Goal: Navigation & Orientation: Find specific page/section

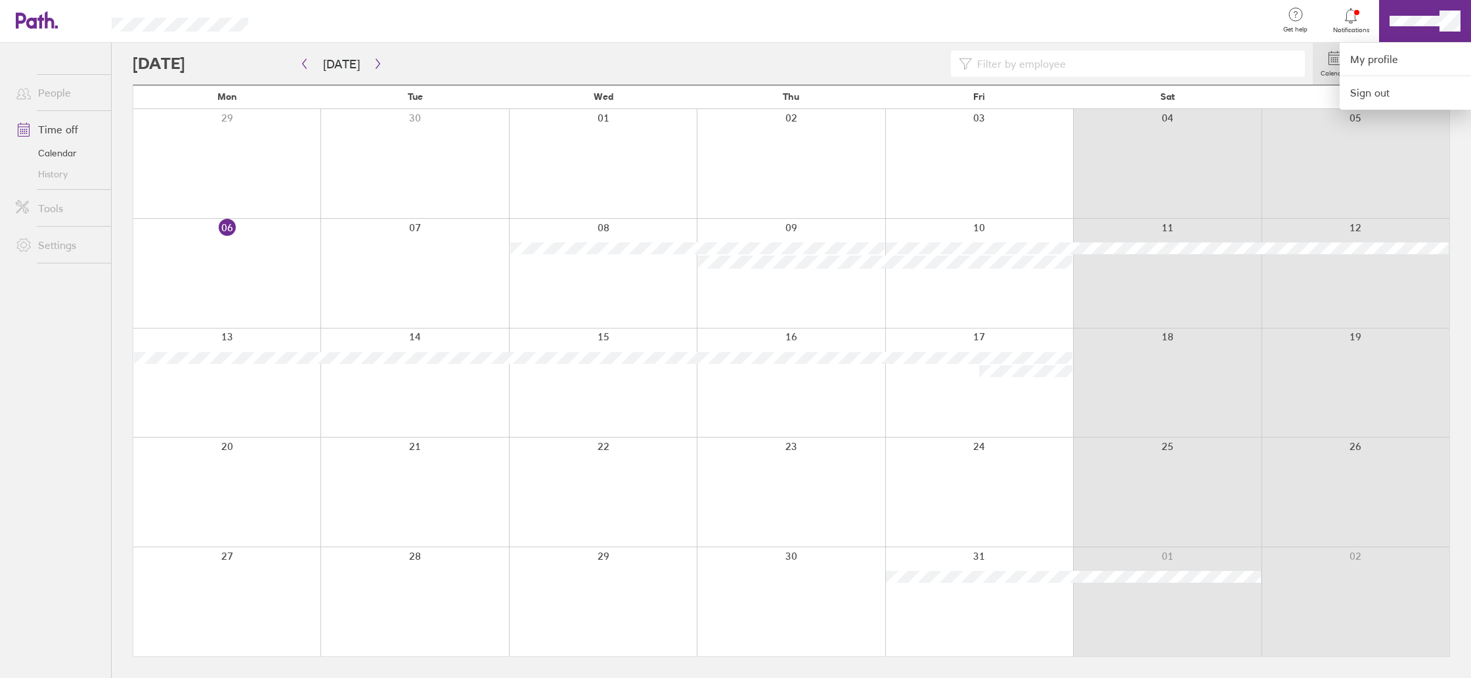
click at [1420, 26] on div at bounding box center [735, 339] width 1471 height 678
click at [1291, 16] on icon at bounding box center [1296, 15] width 16 height 16
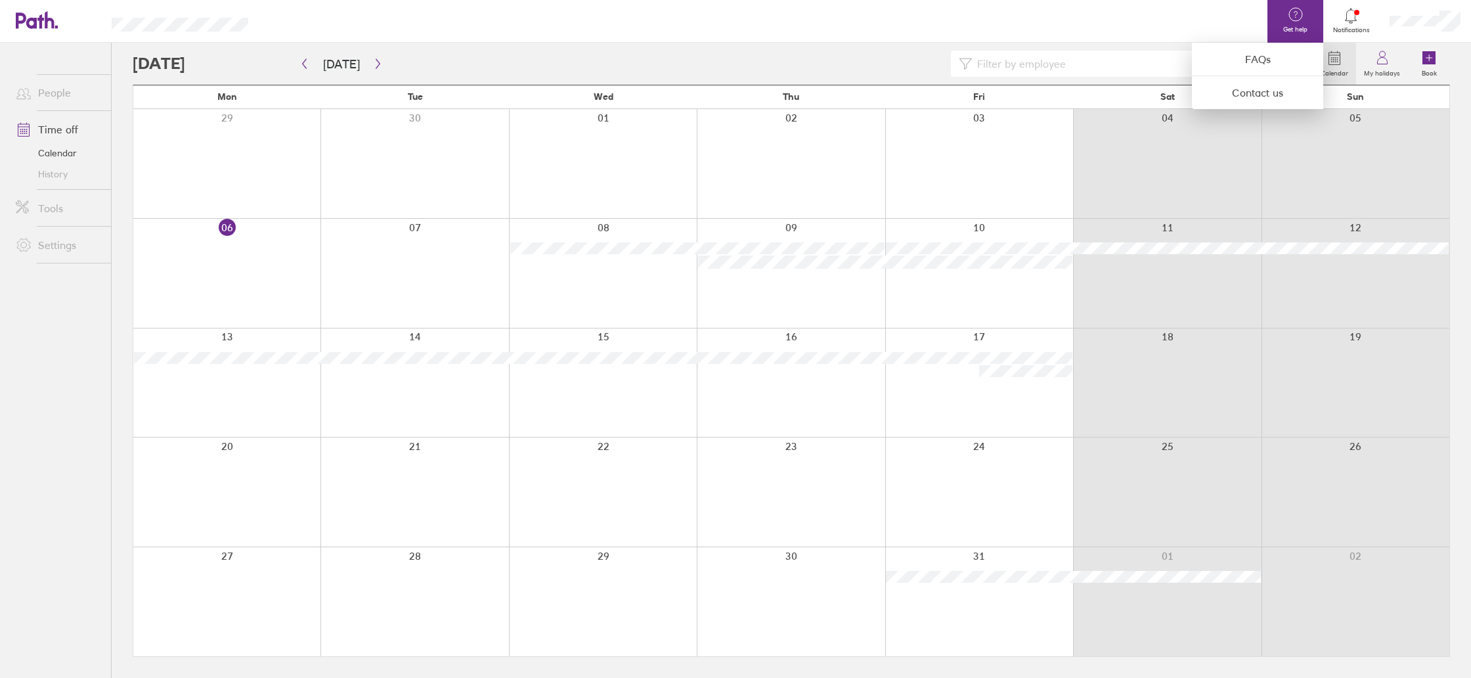
click at [1301, 18] on div at bounding box center [735, 339] width 1471 height 678
click at [1347, 25] on link "Notifications" at bounding box center [1351, 21] width 43 height 28
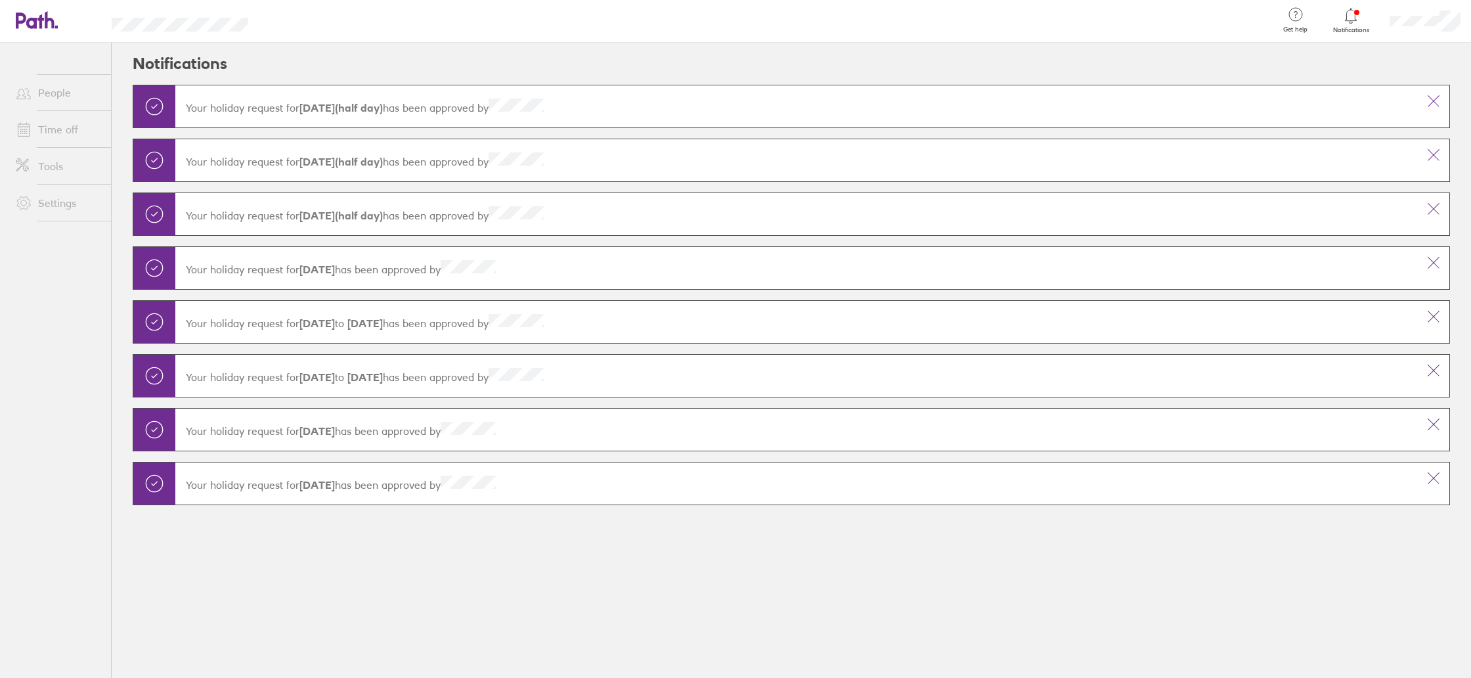
click at [1305, 22] on div "Get help FAQs Contact us" at bounding box center [1295, 21] width 56 height 43
click at [60, 98] on div at bounding box center [735, 339] width 1471 height 678
click at [1413, 54] on header "Notifications" at bounding box center [791, 64] width 1317 height 42
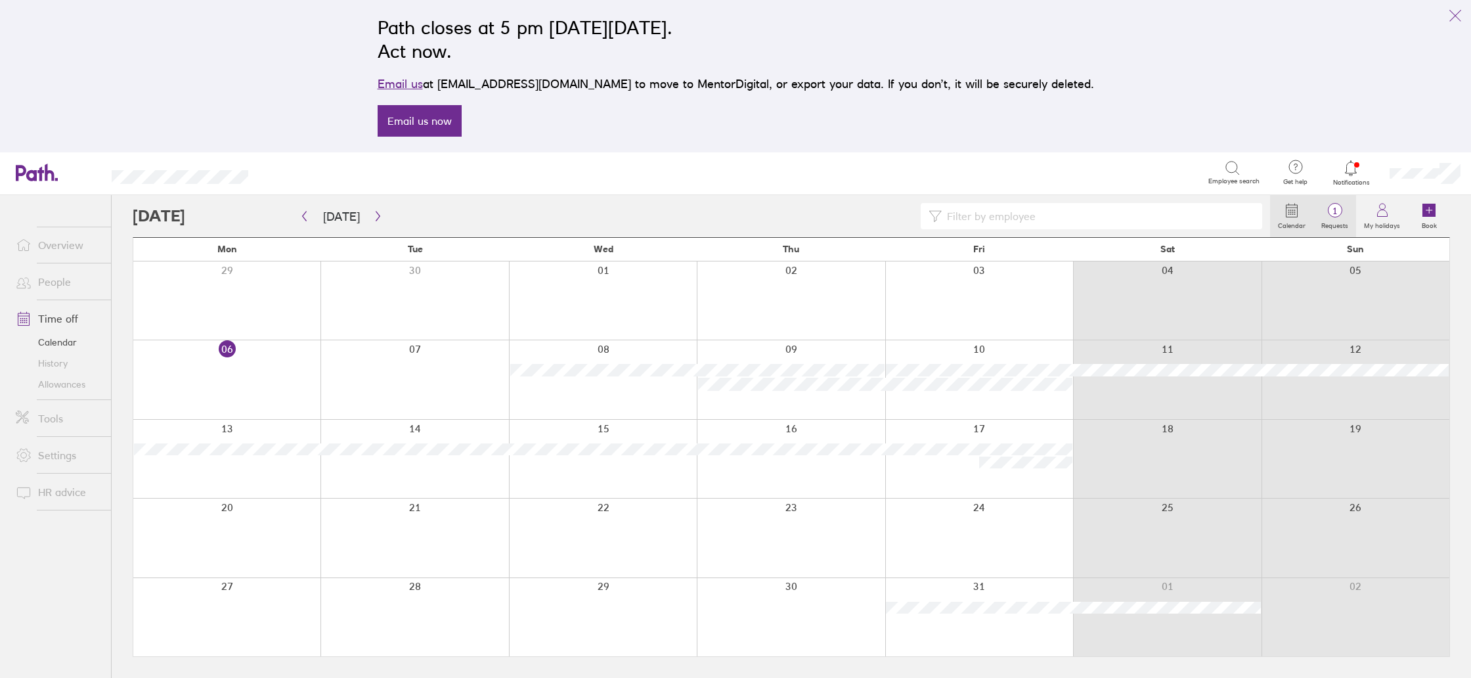
click at [1349, 227] on label "Requests" at bounding box center [1334, 224] width 43 height 12
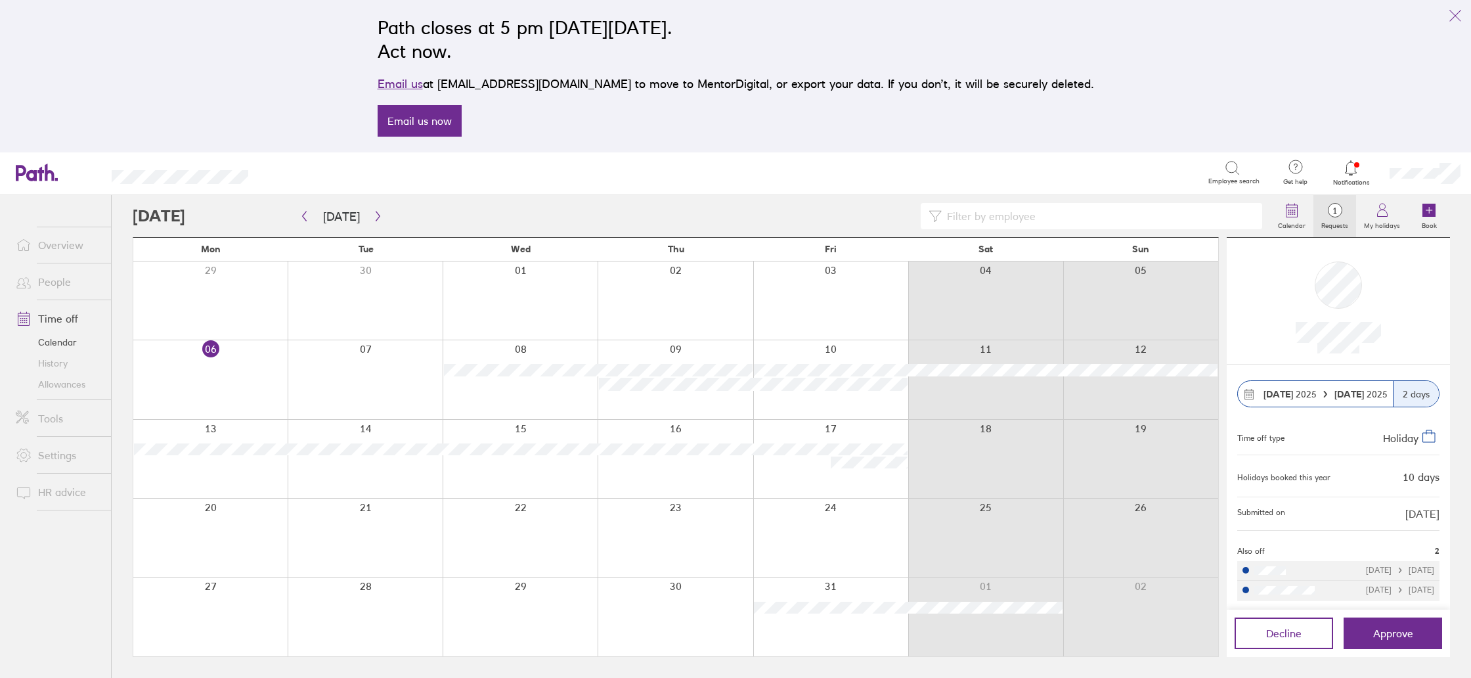
scroll to position [1, 0]
click at [1454, 15] on icon "link" at bounding box center [1455, 16] width 11 height 11
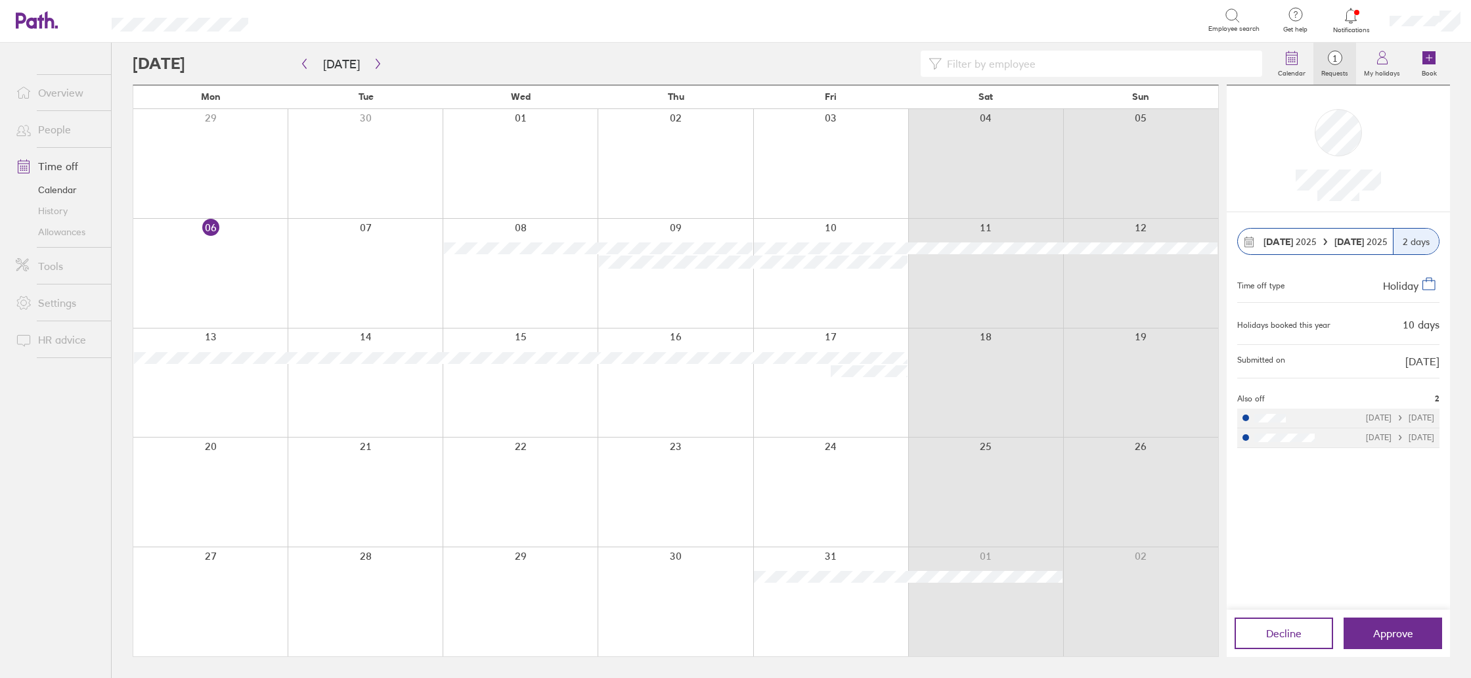
scroll to position [0, 0]
click at [68, 125] on link "People" at bounding box center [58, 129] width 106 height 26
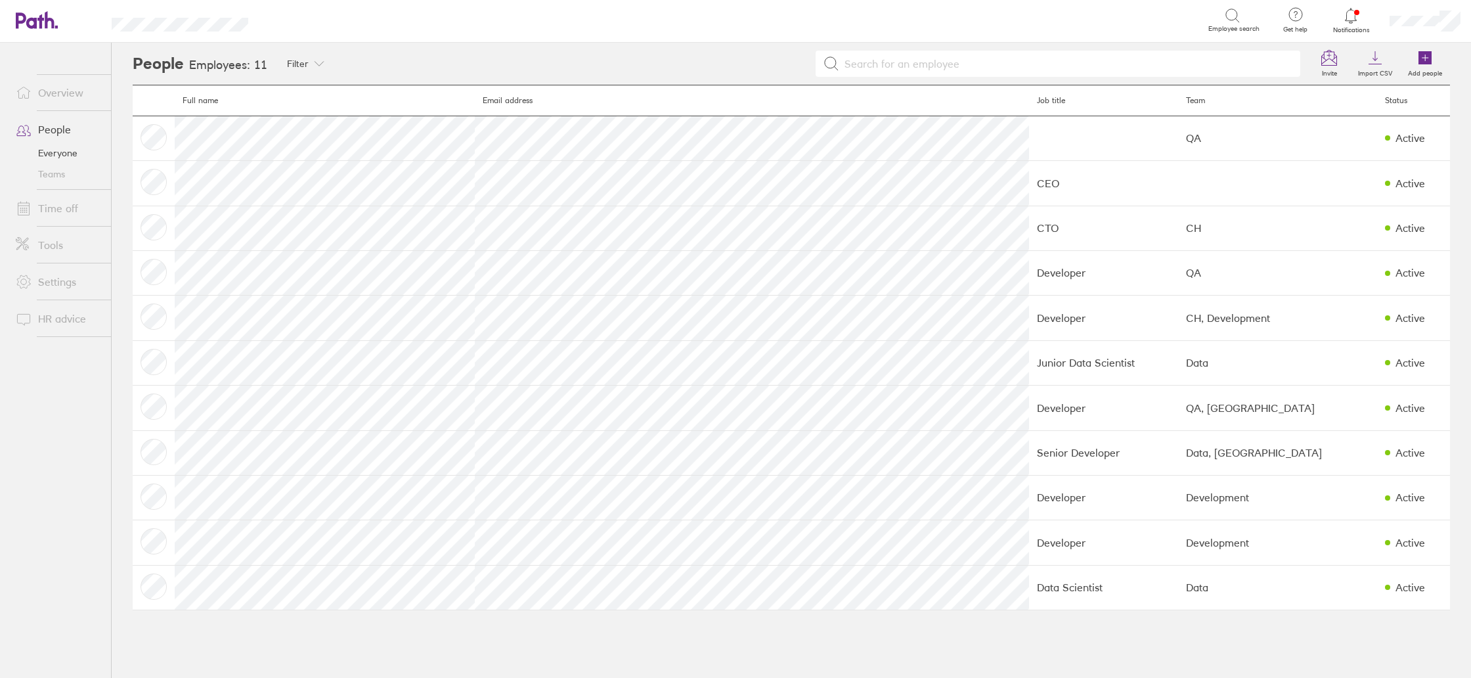
click at [65, 246] on link "Tools" at bounding box center [58, 245] width 106 height 26
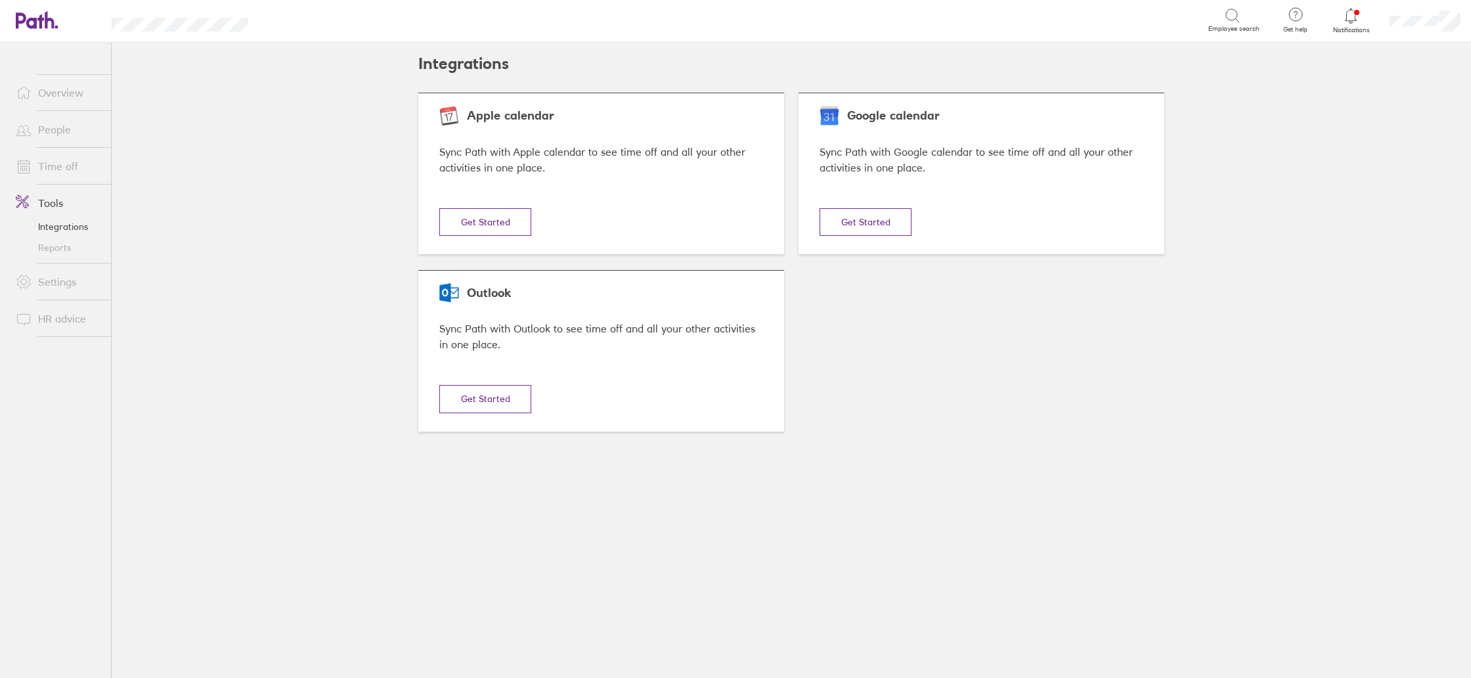
click at [38, 127] on link "People" at bounding box center [58, 129] width 106 height 26
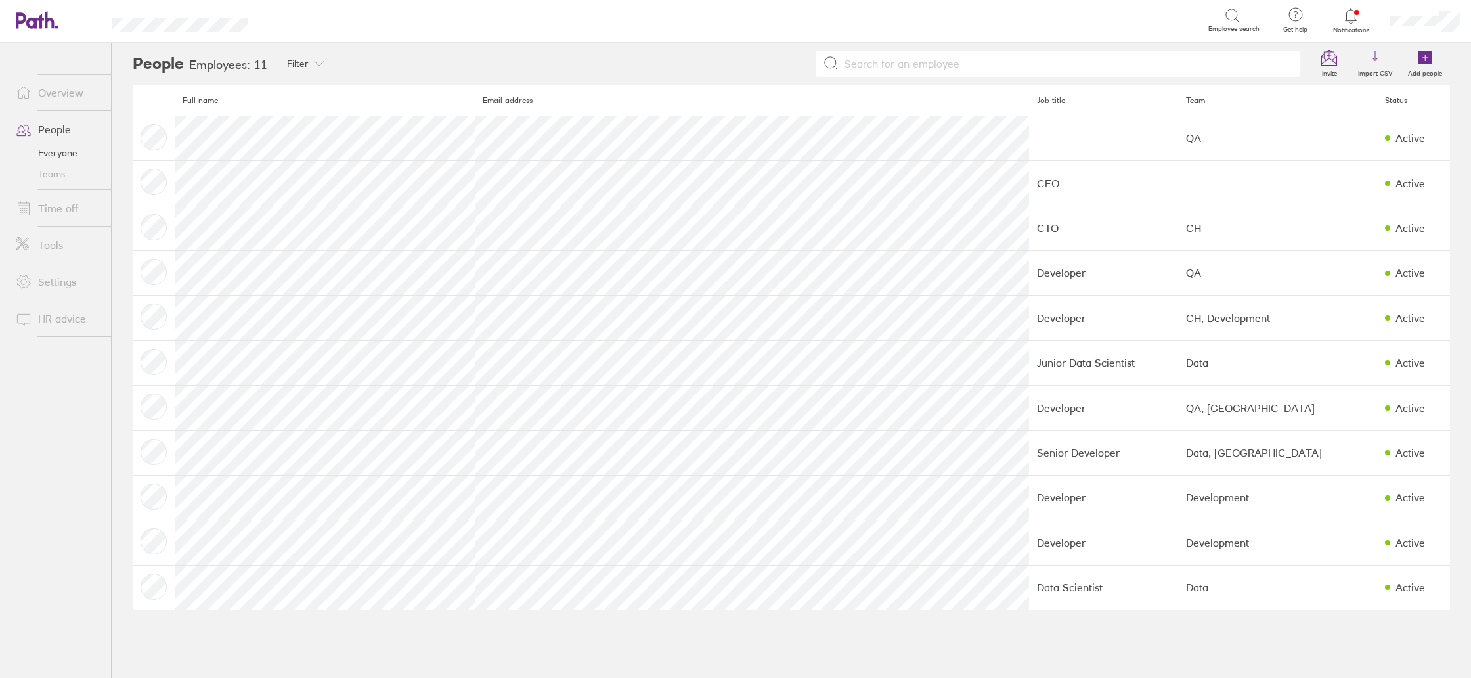
click at [48, 207] on link "Time off" at bounding box center [58, 208] width 106 height 26
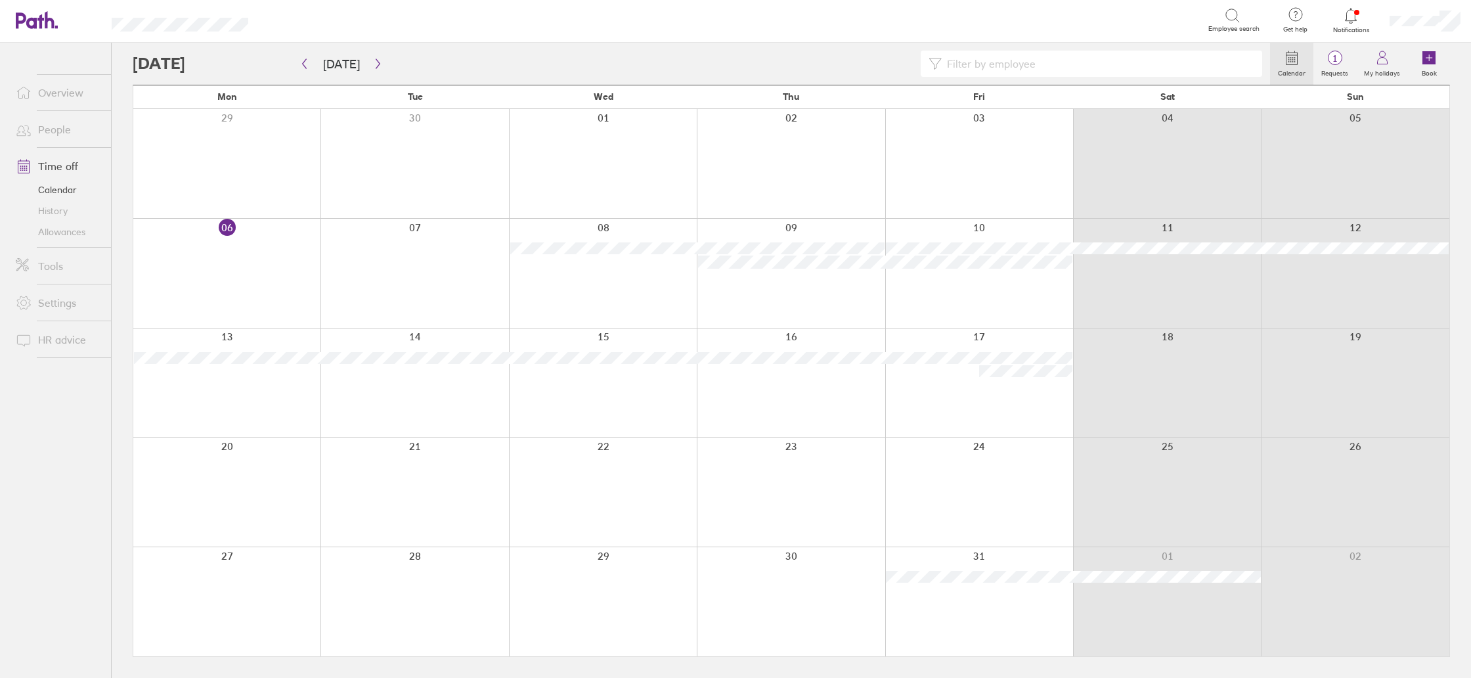
click at [57, 129] on link "People" at bounding box center [58, 129] width 106 height 26
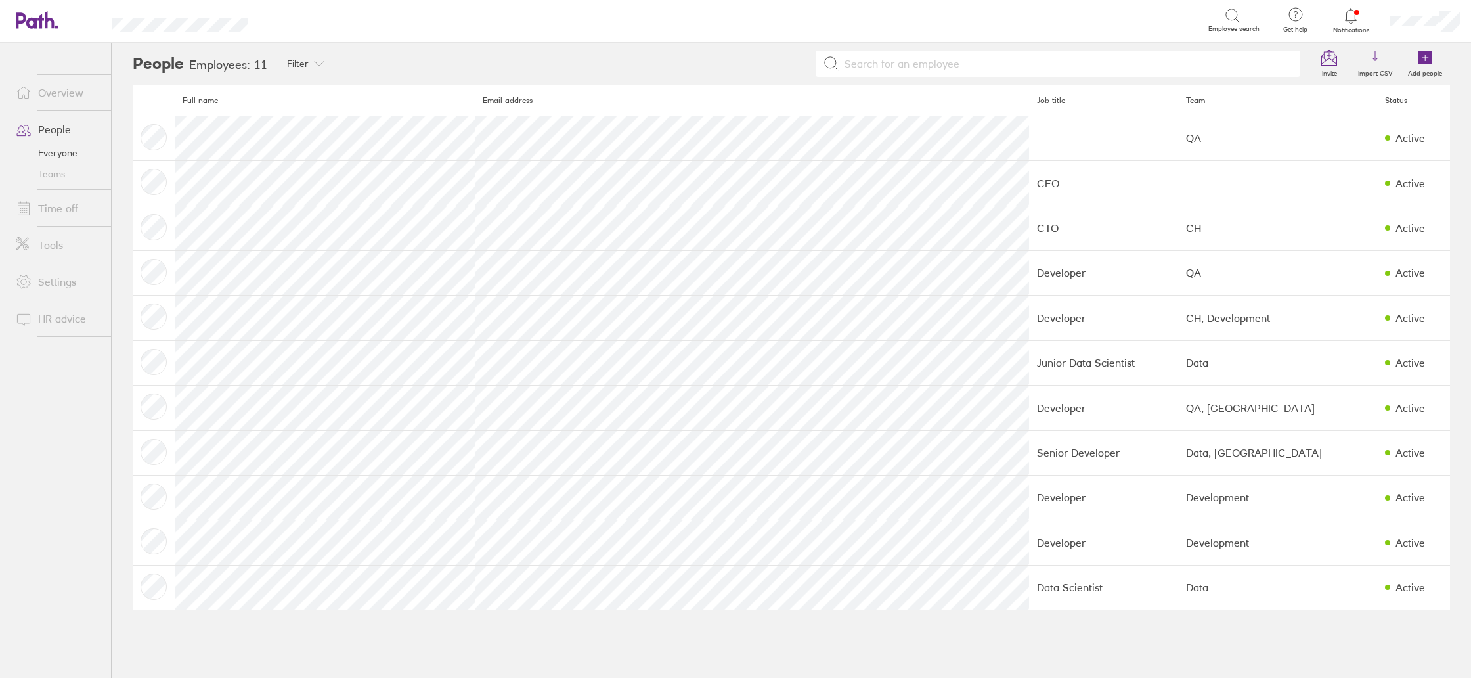
click at [69, 92] on link "Overview" at bounding box center [58, 92] width 106 height 26
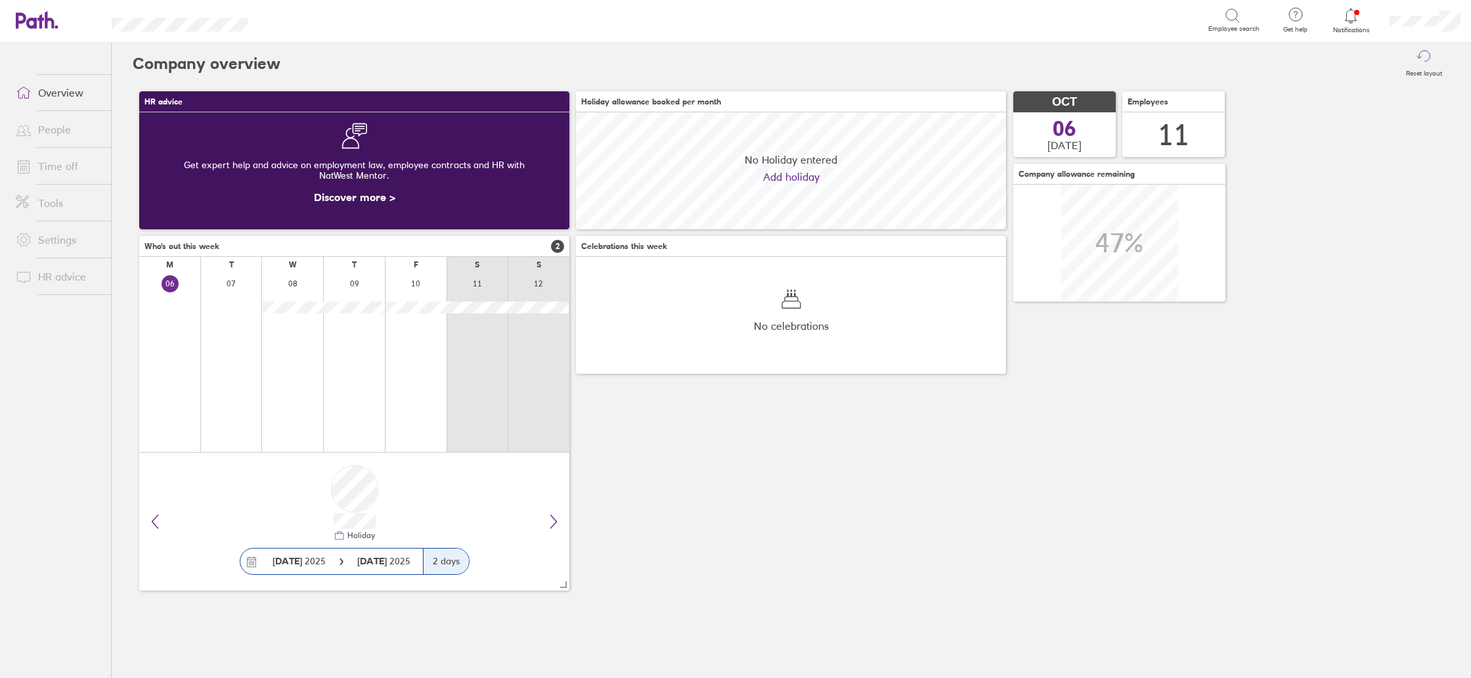
scroll to position [117, 430]
click at [51, 125] on link "People" at bounding box center [58, 129] width 106 height 26
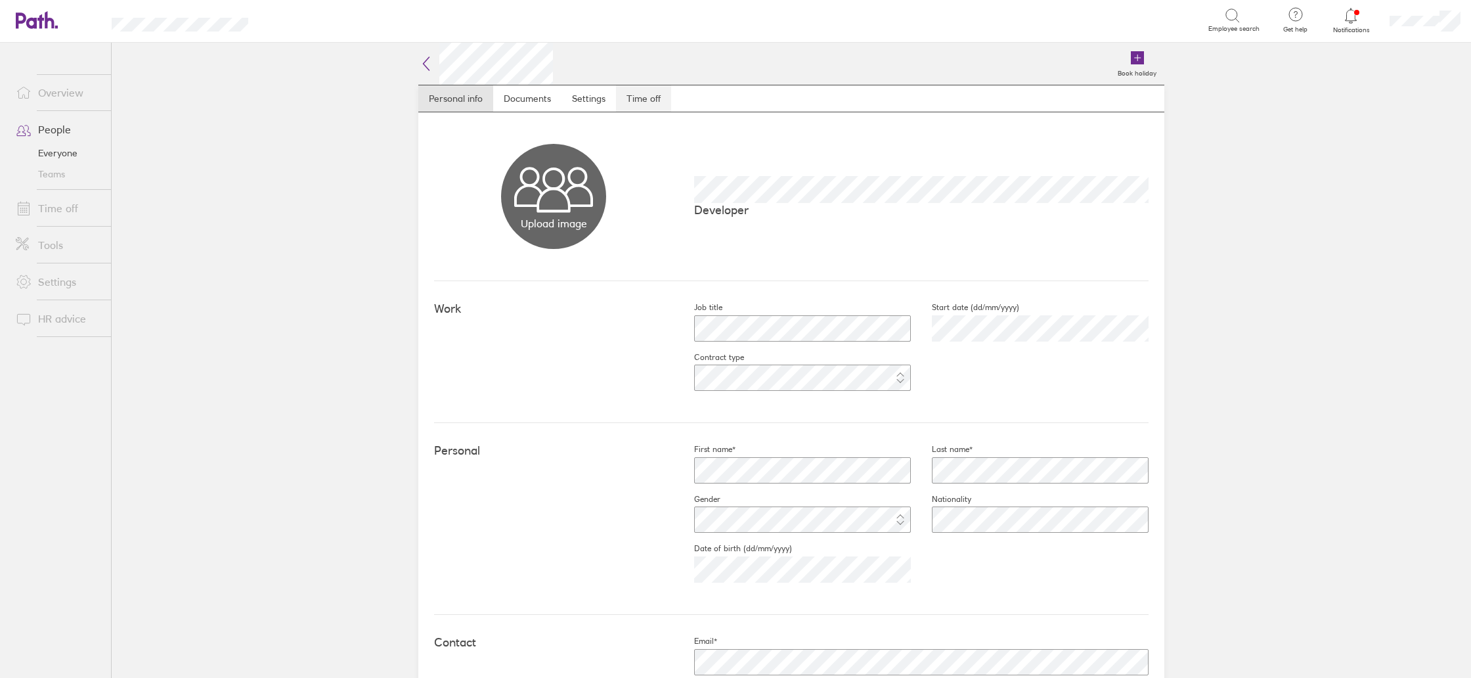
click at [640, 95] on link "Time off" at bounding box center [643, 98] width 55 height 26
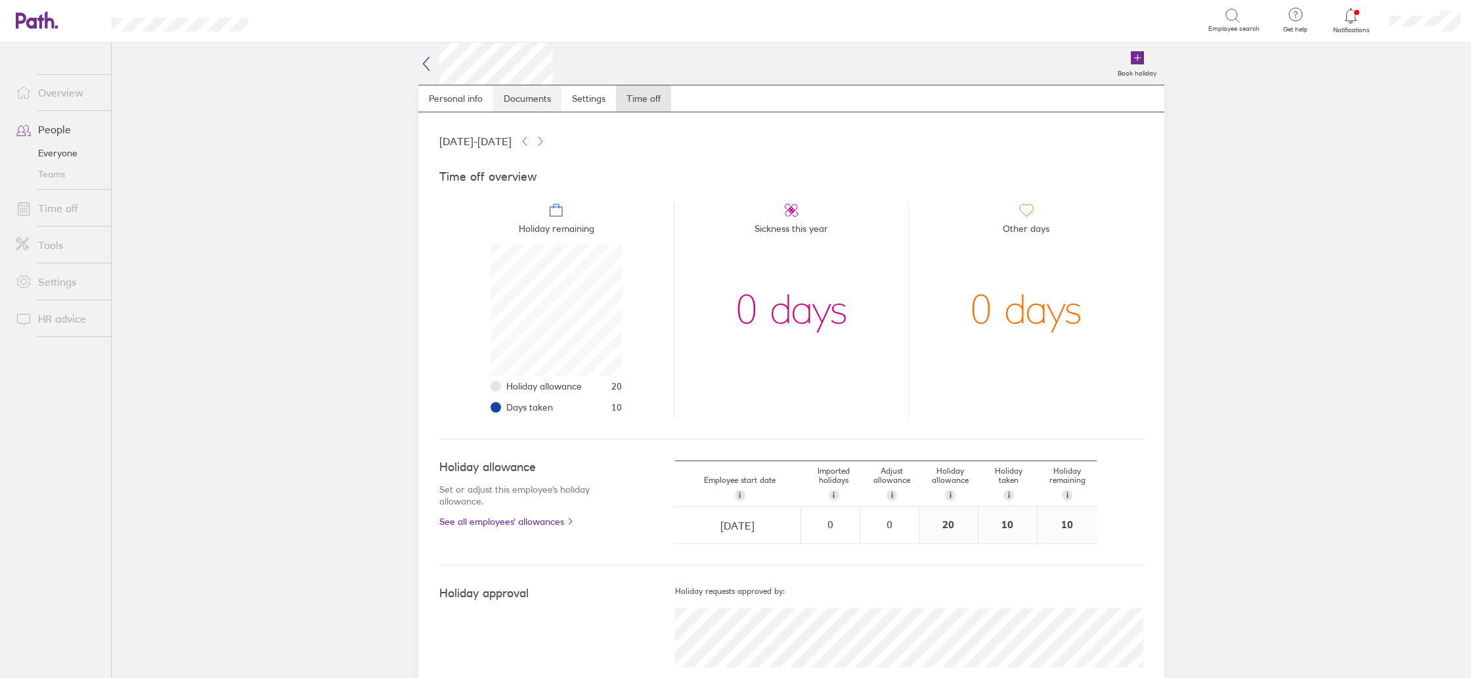
click at [512, 97] on link "Documents" at bounding box center [527, 98] width 68 height 26
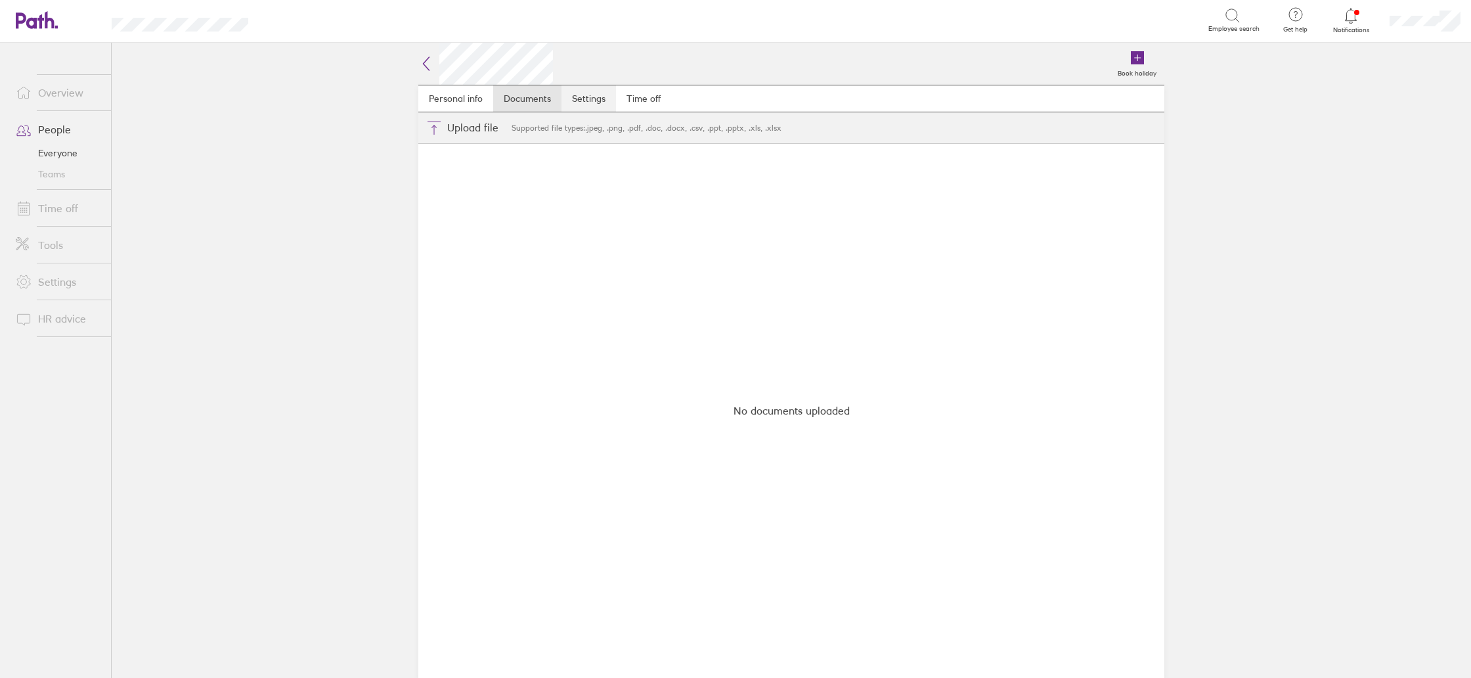
click at [598, 103] on link "Settings" at bounding box center [588, 98] width 54 height 26
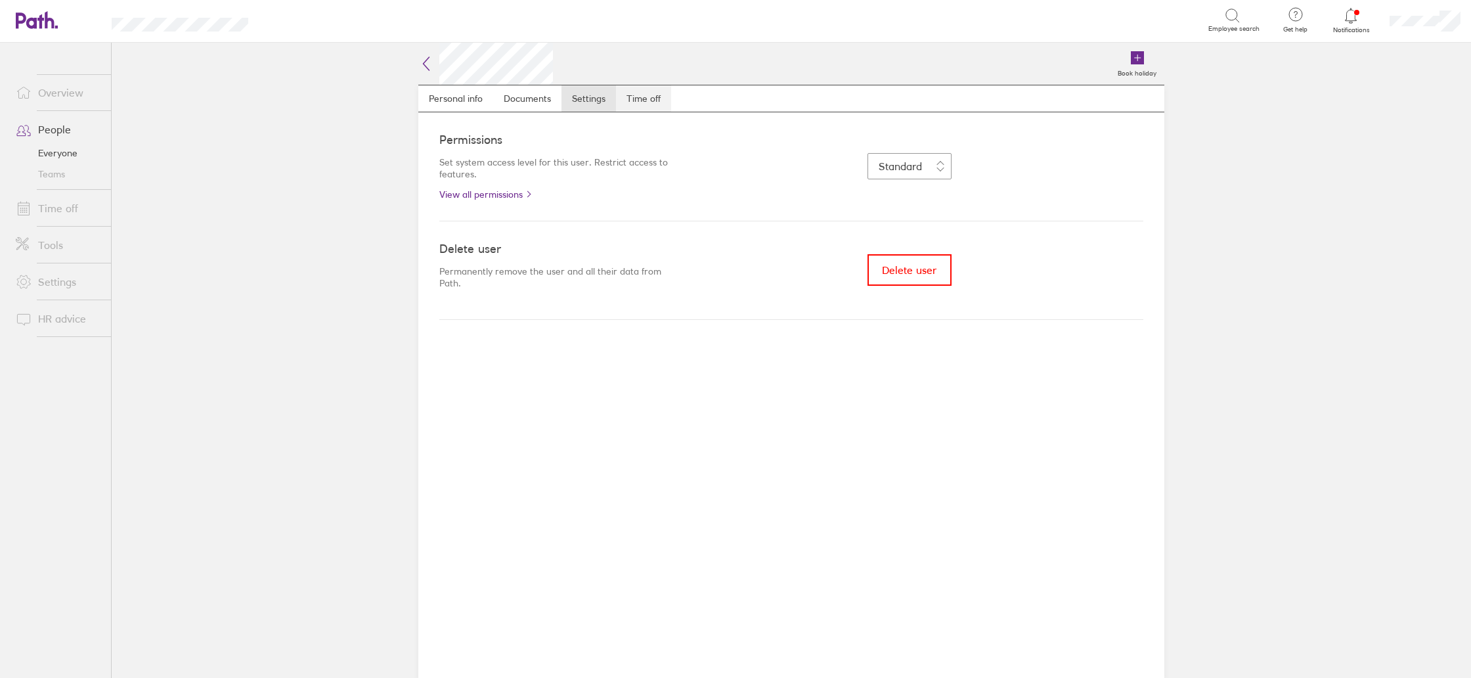
click at [652, 98] on link "Time off" at bounding box center [643, 98] width 55 height 26
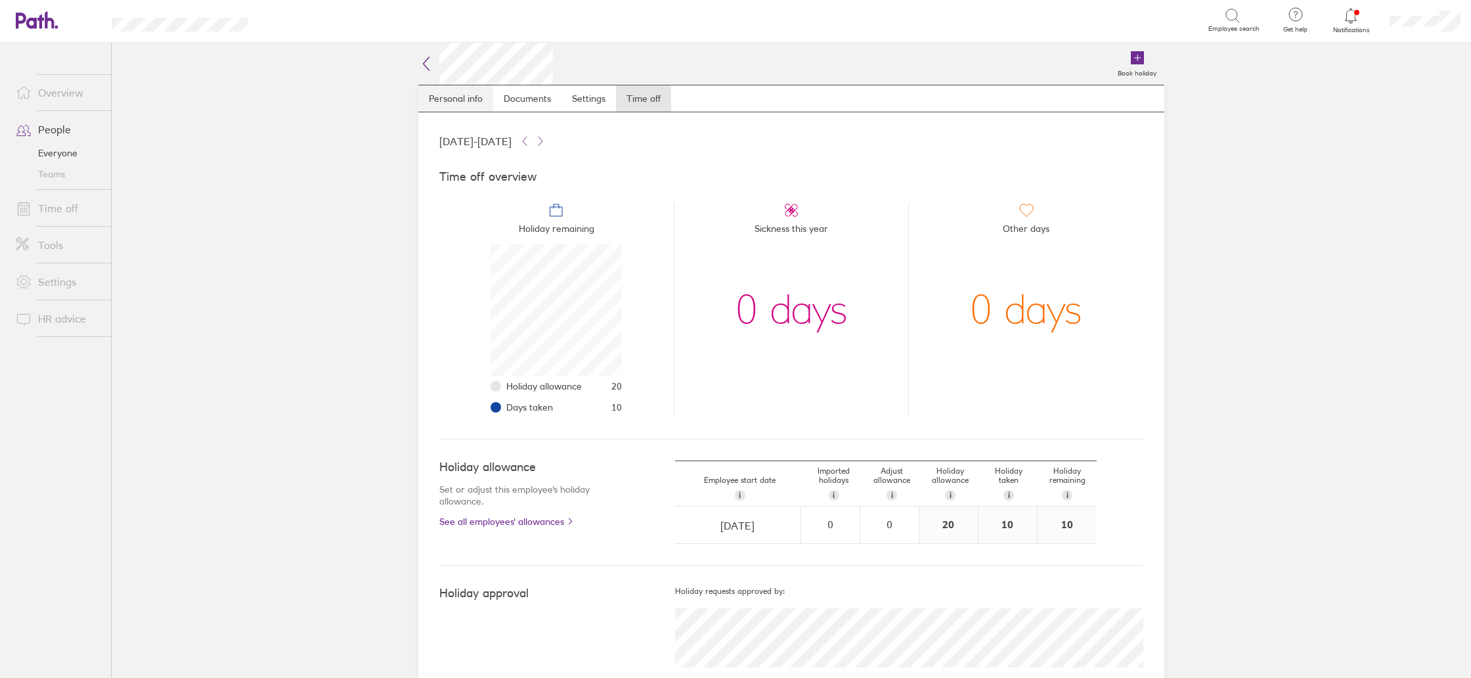
click at [437, 102] on link "Personal info" at bounding box center [455, 98] width 75 height 26
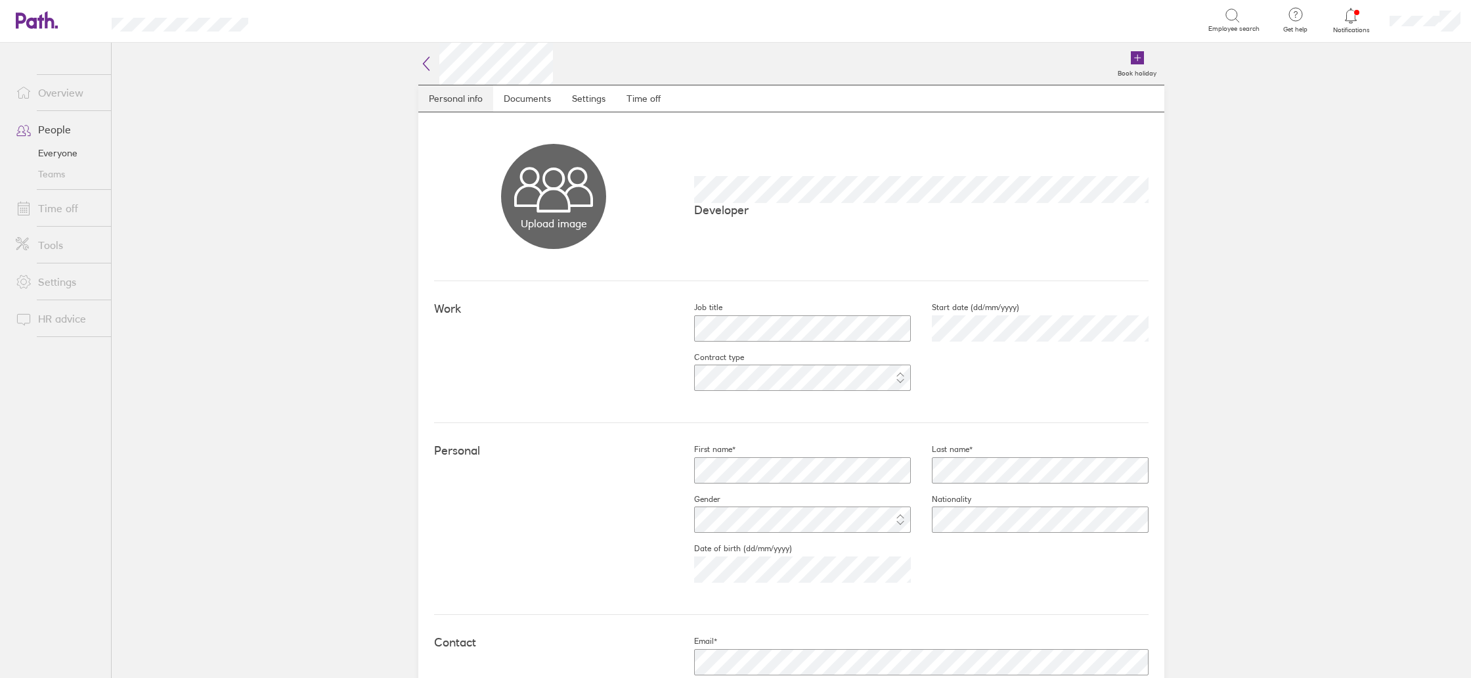
scroll to position [1, 0]
click at [420, 66] on icon at bounding box center [426, 63] width 16 height 16
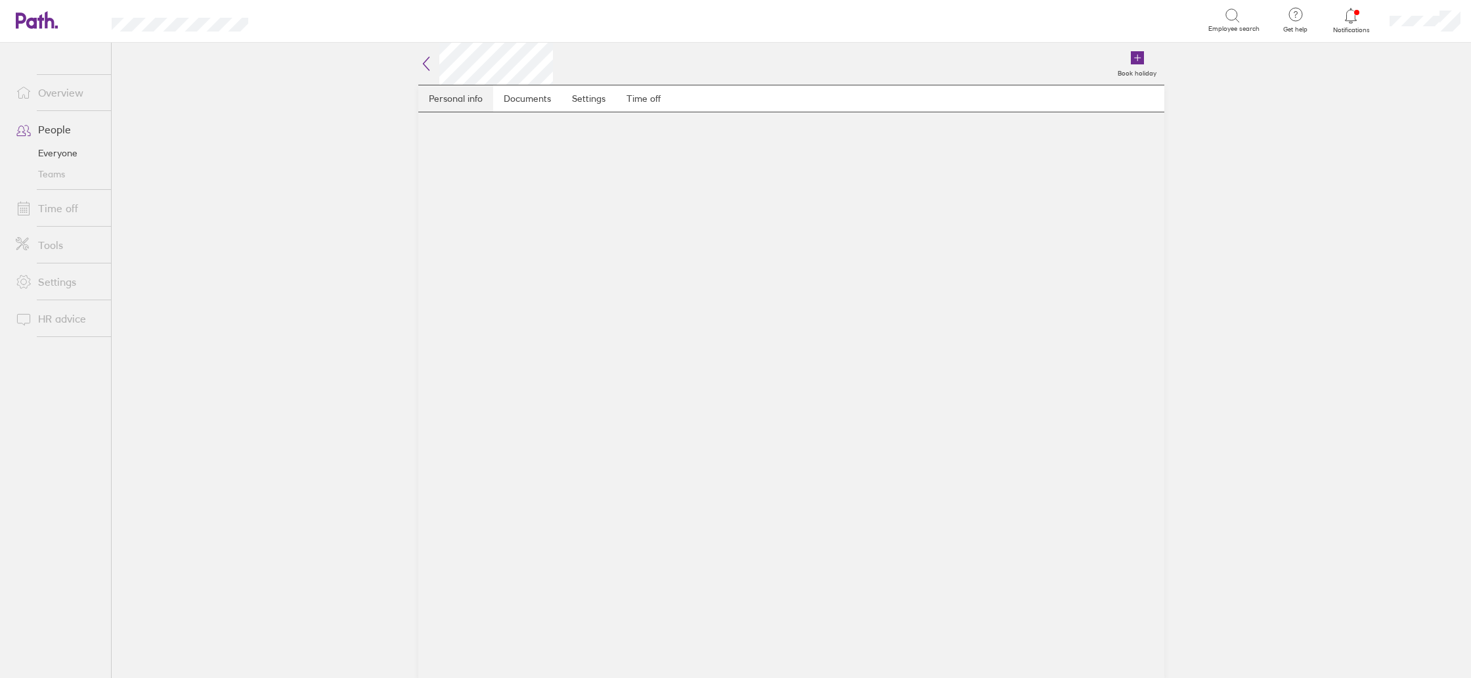
click at [471, 97] on link "Personal info" at bounding box center [455, 98] width 75 height 26
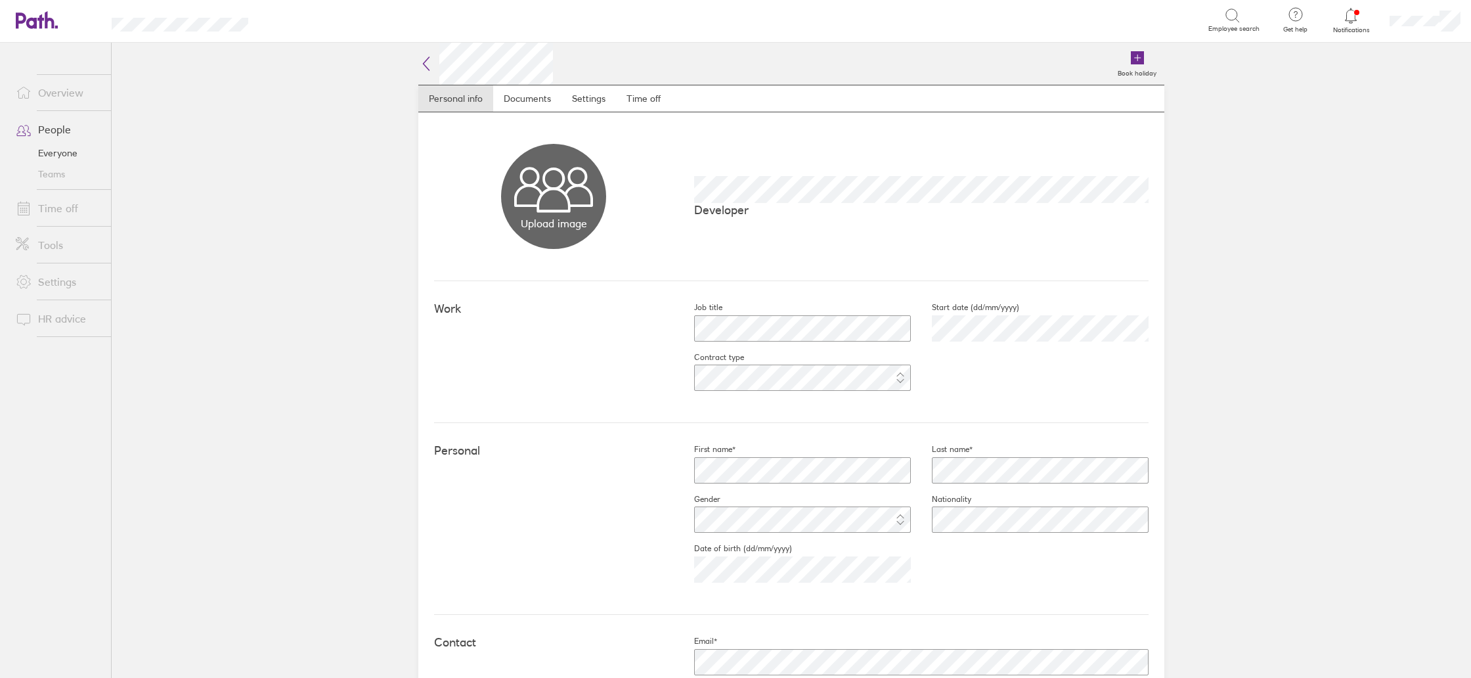
click at [424, 60] on icon at bounding box center [426, 64] width 16 height 16
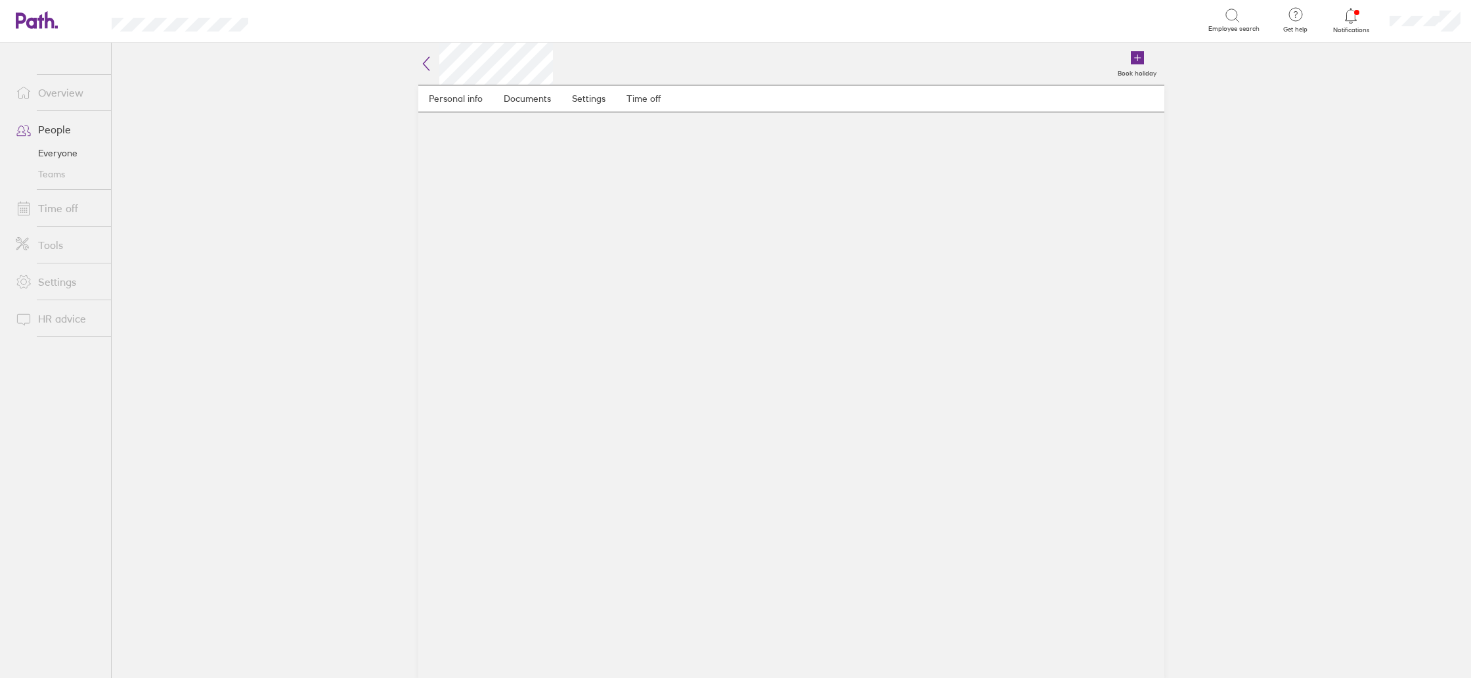
click at [430, 72] on h2 at bounding box center [485, 64] width 135 height 42
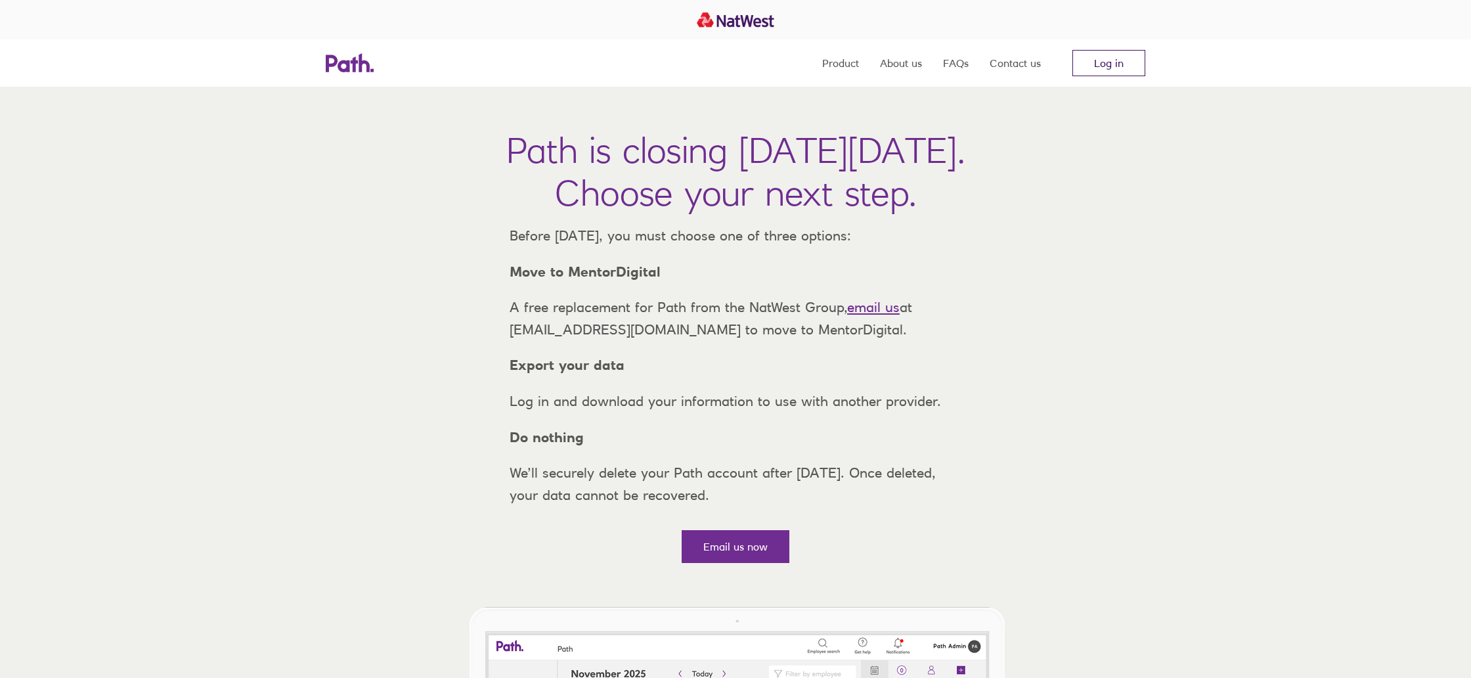
click at [1117, 66] on link "Log in" at bounding box center [1108, 63] width 73 height 26
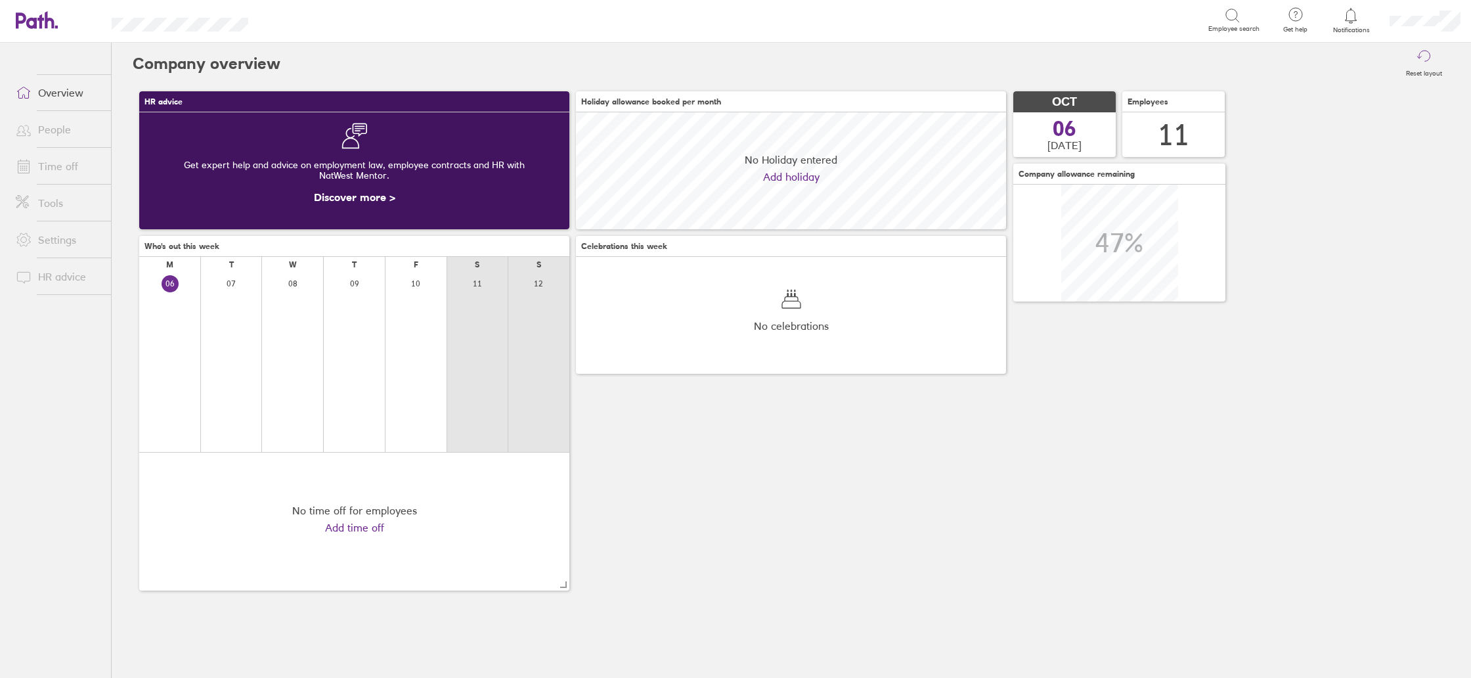
scroll to position [117, 430]
click at [50, 133] on link "People" at bounding box center [58, 129] width 106 height 26
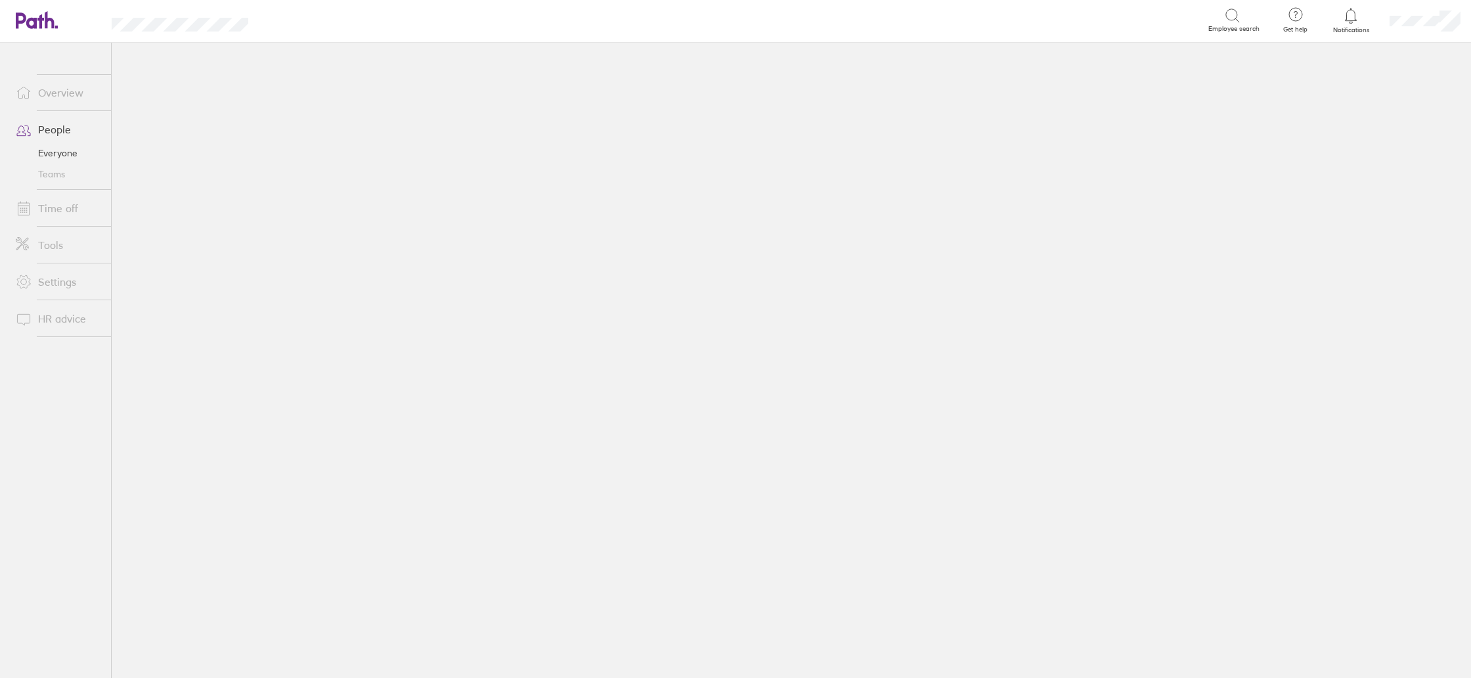
click at [56, 165] on link "Teams" at bounding box center [58, 173] width 106 height 21
click at [61, 151] on link "Everyone" at bounding box center [58, 152] width 106 height 21
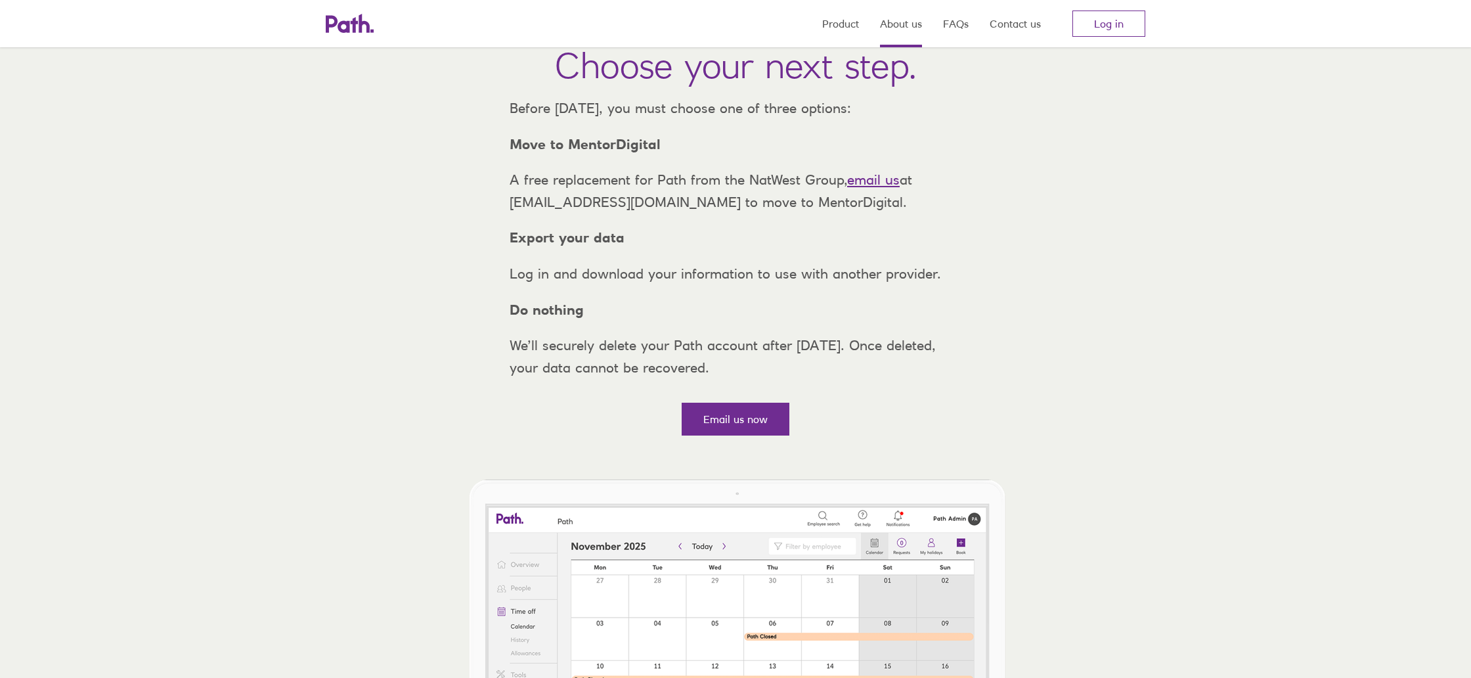
scroll to position [129, 0]
click at [1105, 33] on link "Log in" at bounding box center [1108, 24] width 73 height 26
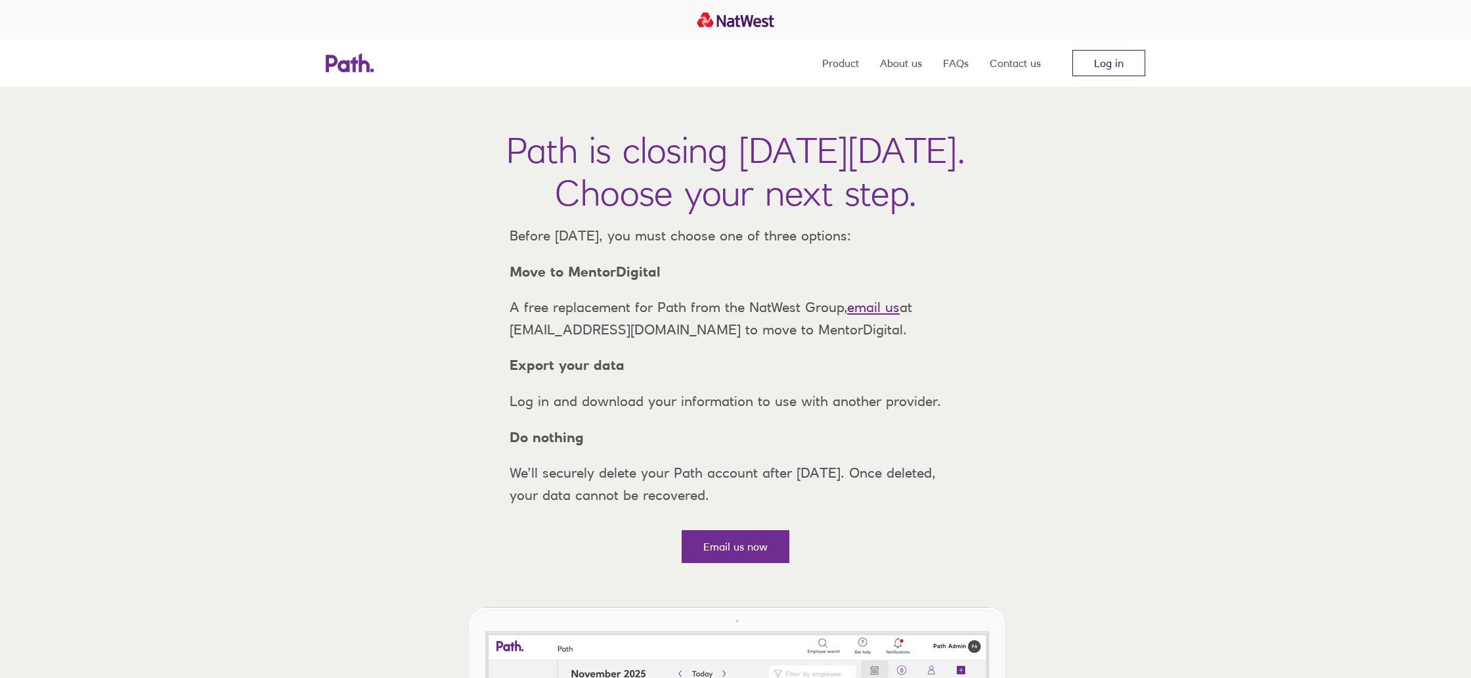
click at [1131, 63] on link "Log in" at bounding box center [1108, 63] width 73 height 26
click at [1121, 62] on link "Log in" at bounding box center [1108, 63] width 73 height 26
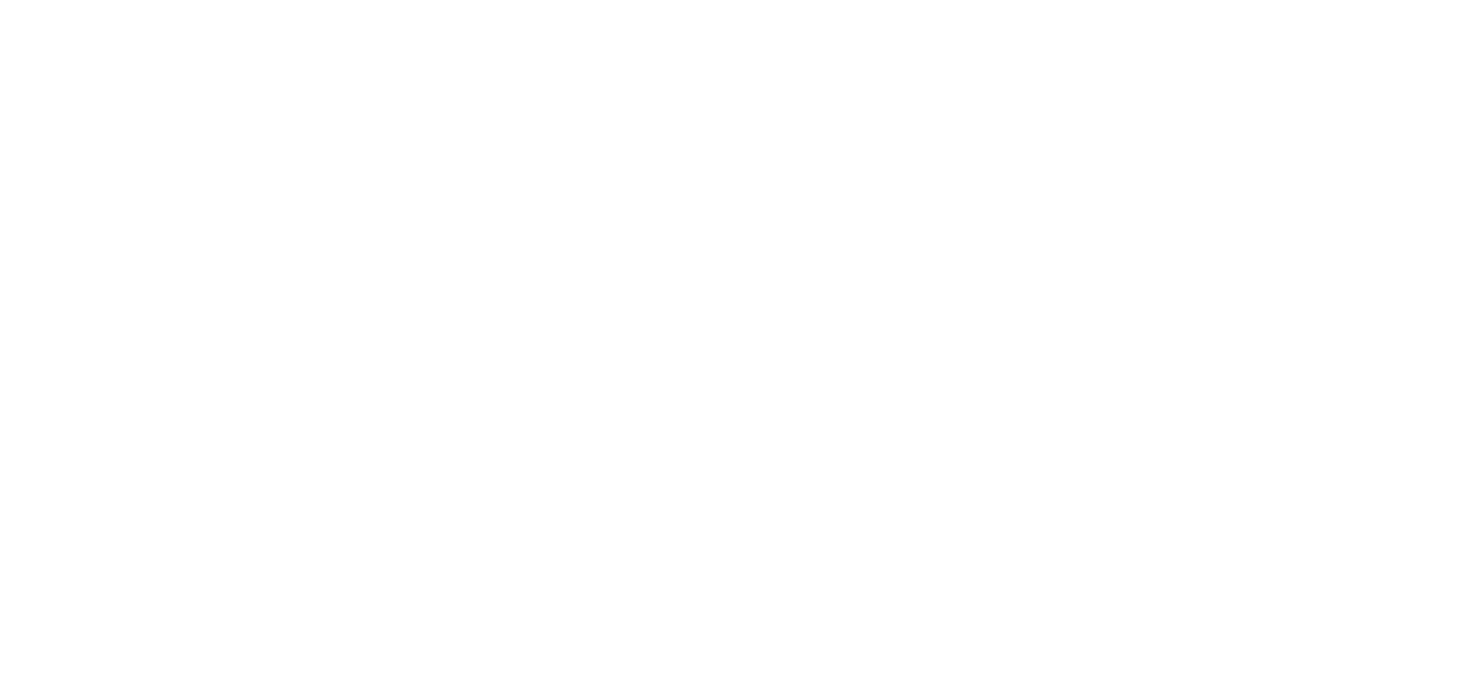
click at [102, 98] on div at bounding box center [735, 339] width 1471 height 678
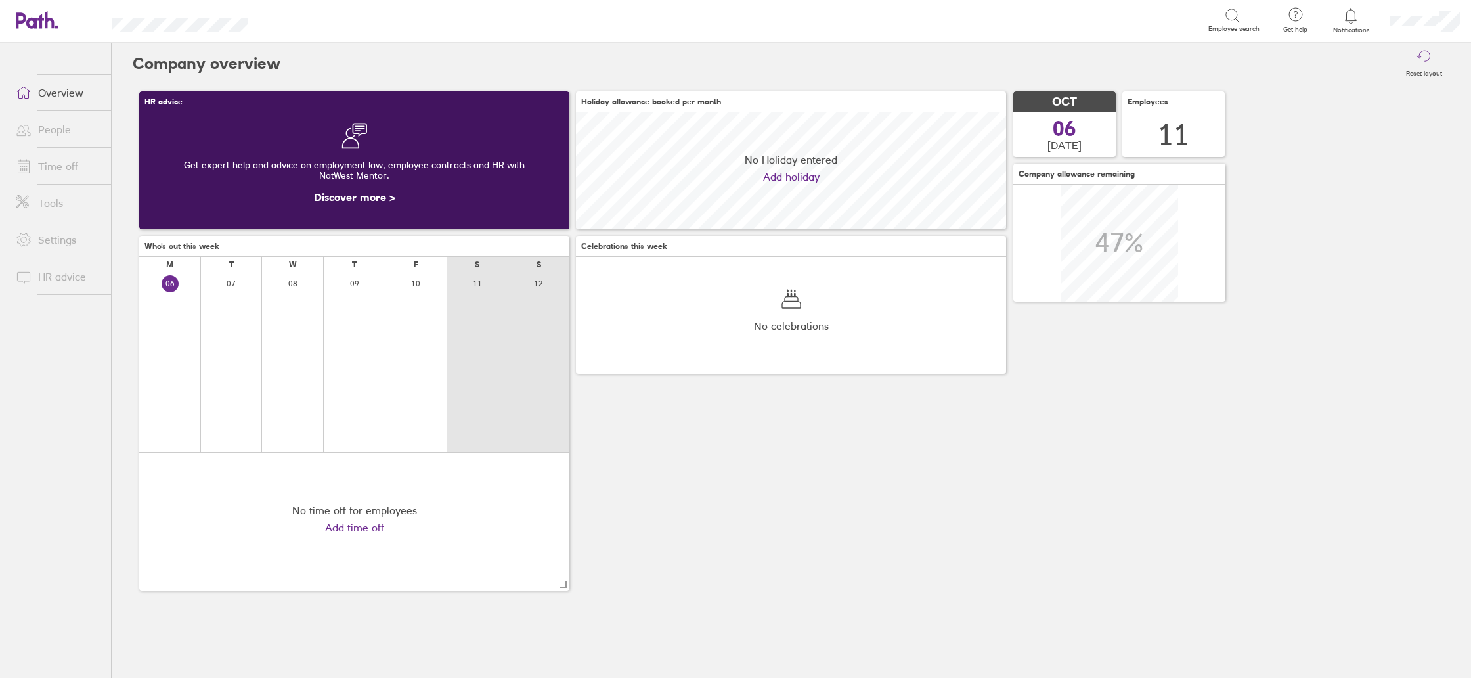
scroll to position [117, 430]
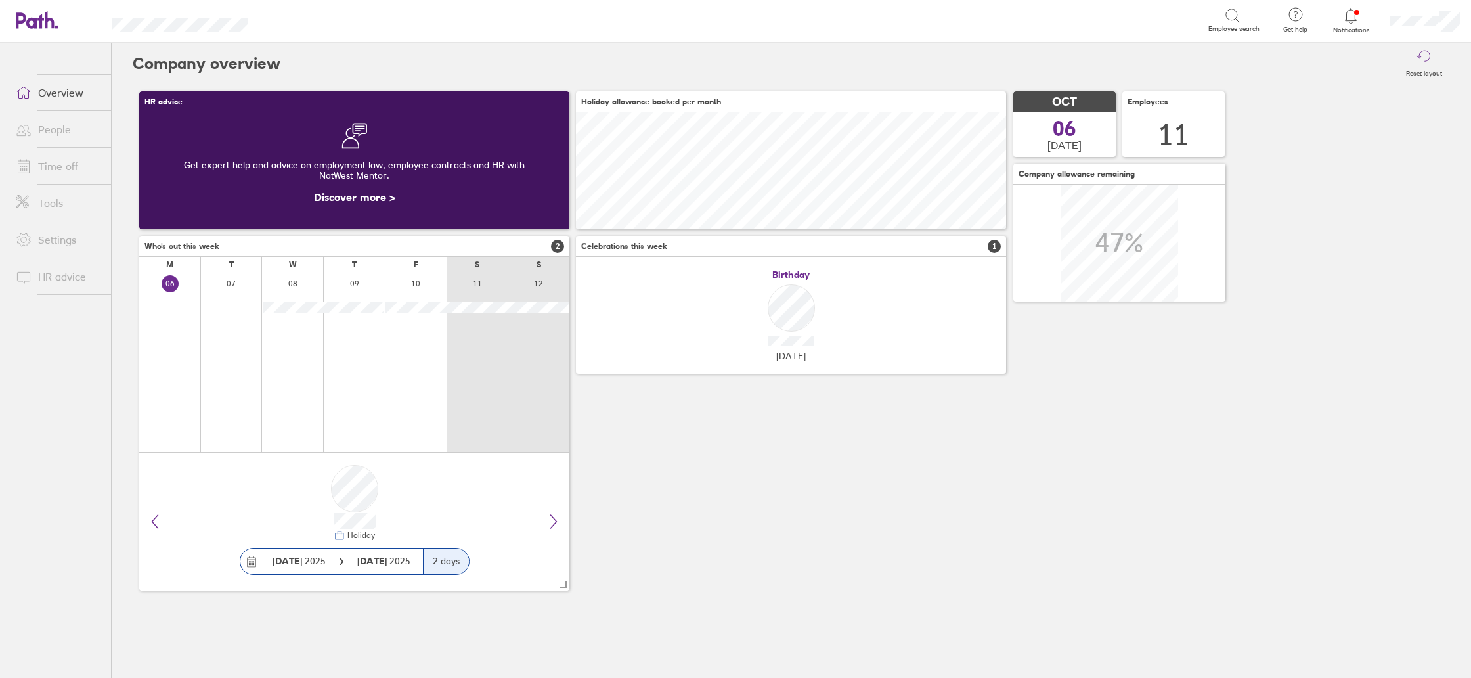
click at [47, 132] on link "People" at bounding box center [58, 129] width 106 height 26
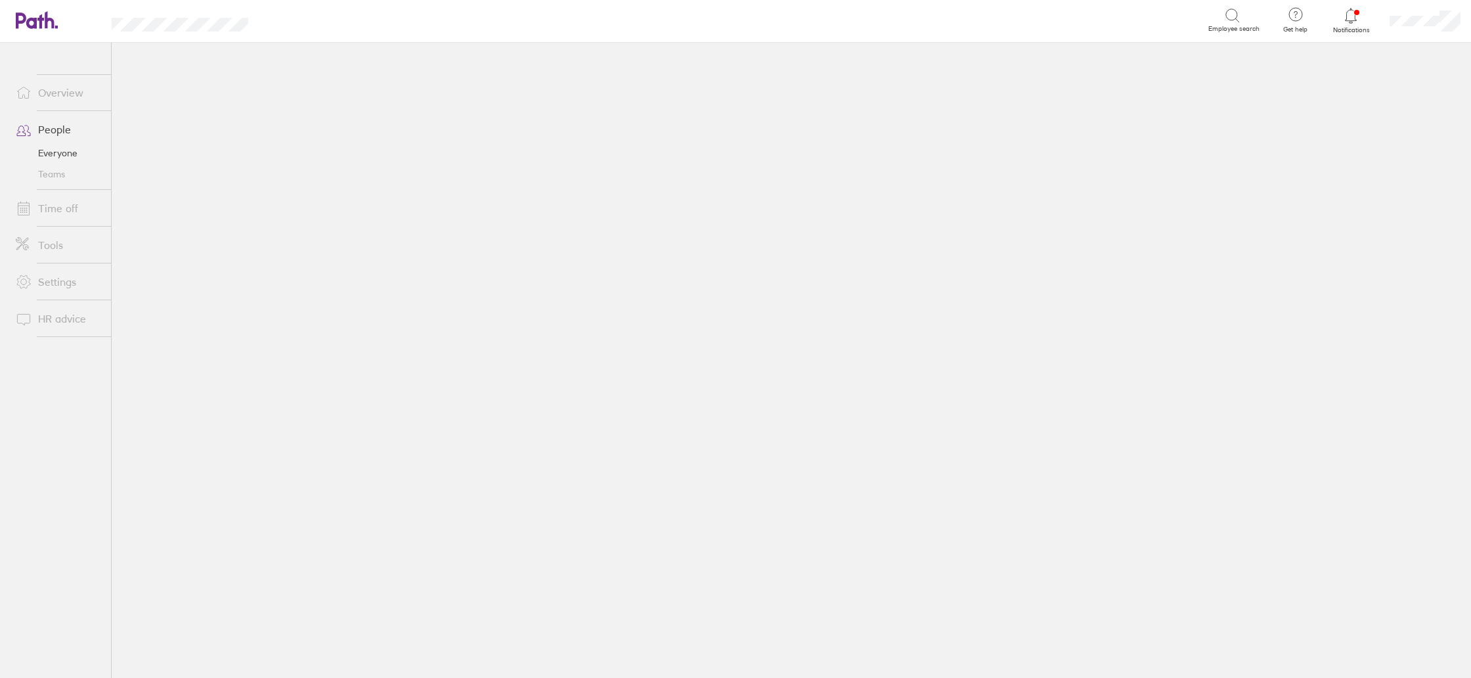
click at [48, 129] on link "People" at bounding box center [58, 129] width 106 height 26
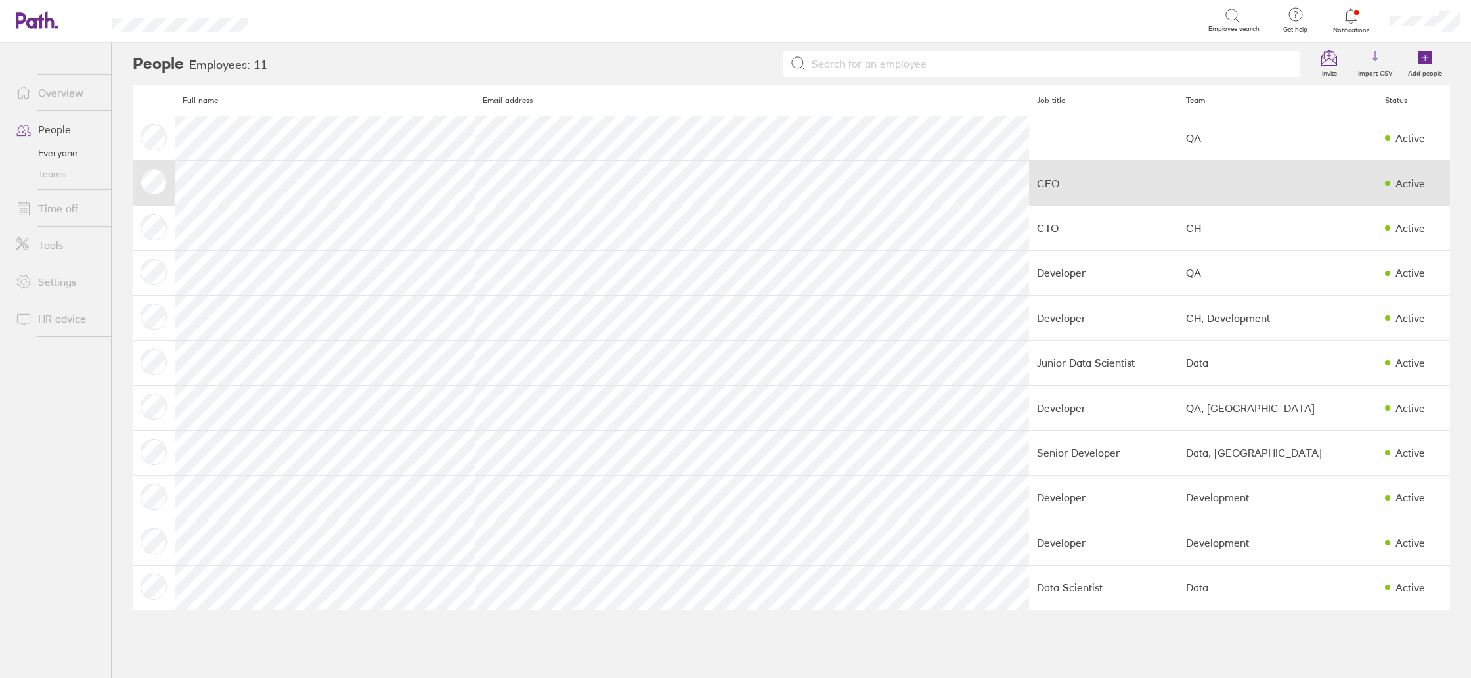
click at [1029, 188] on td "CEO" at bounding box center [1103, 183] width 149 height 45
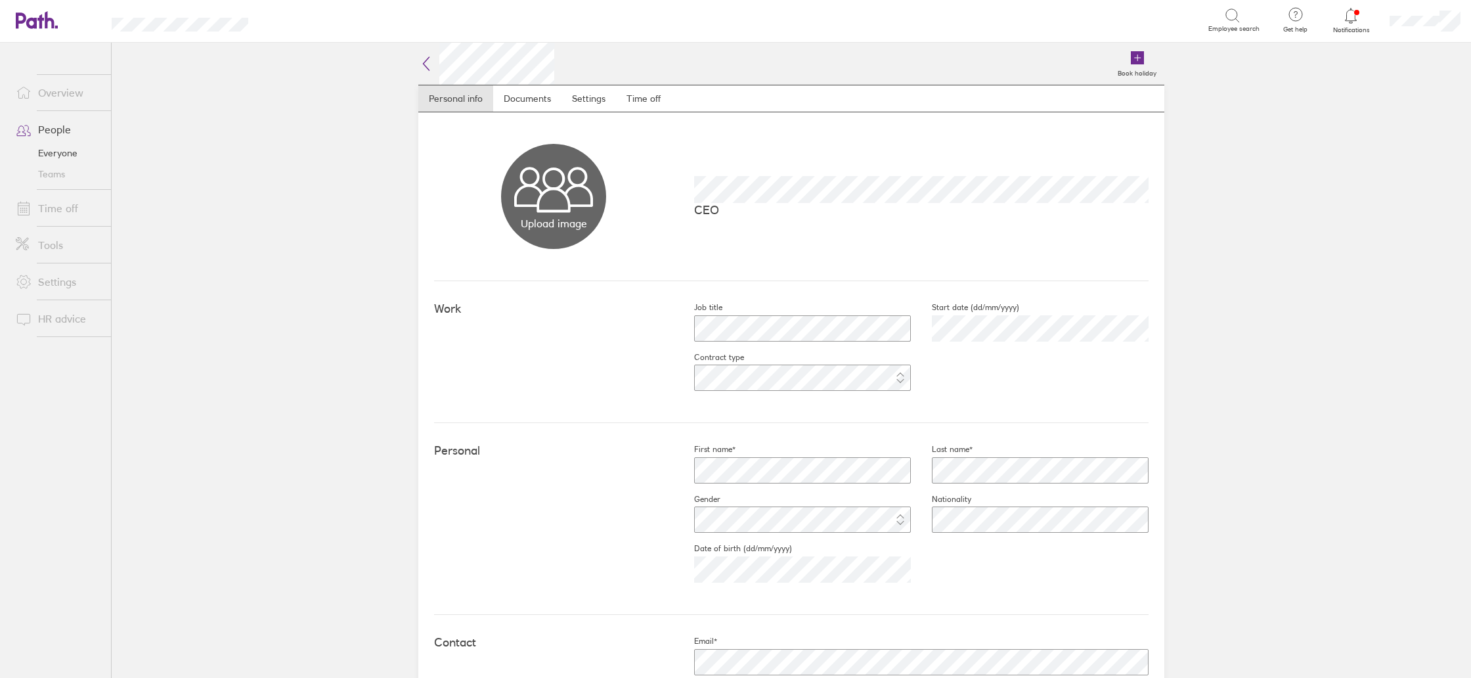
scroll to position [1, 0]
click at [525, 96] on link "Documents" at bounding box center [527, 98] width 68 height 26
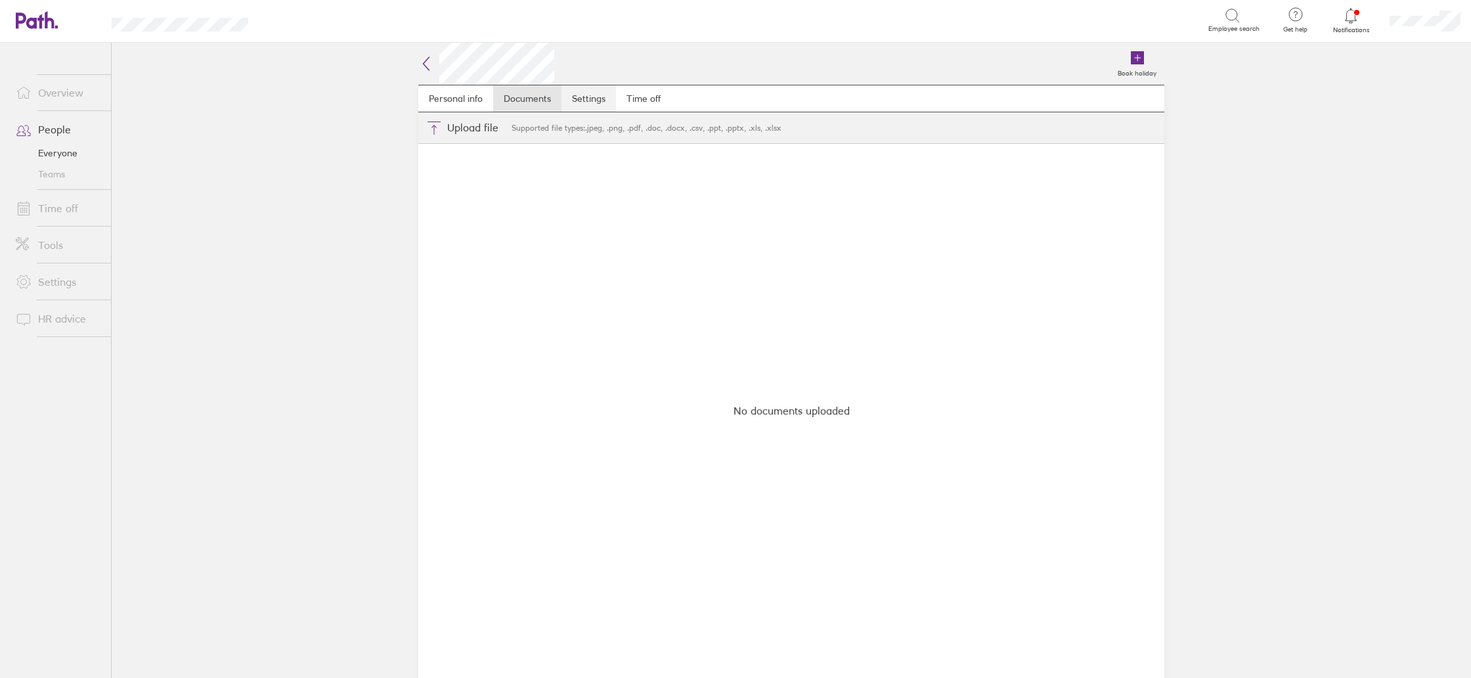
click at [582, 97] on link "Settings" at bounding box center [588, 98] width 54 height 26
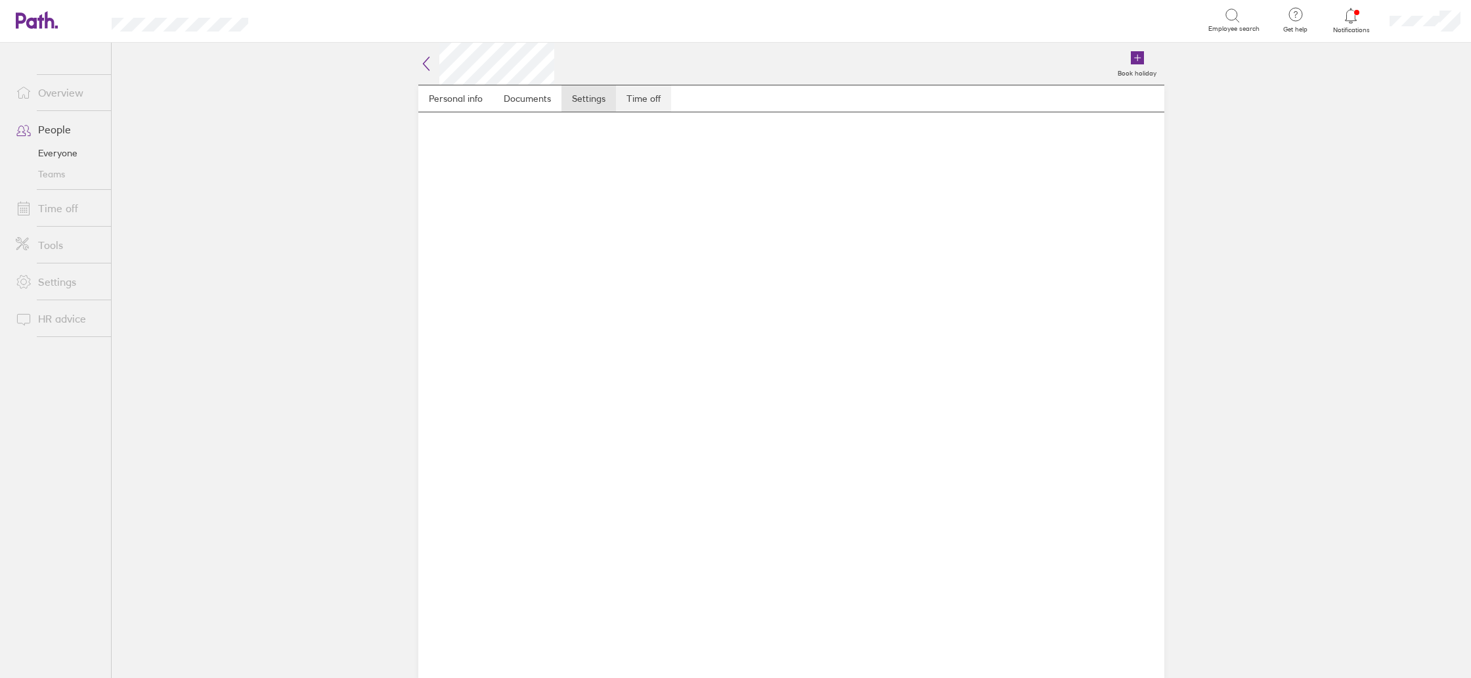
click at [653, 102] on link "Time off" at bounding box center [643, 98] width 55 height 26
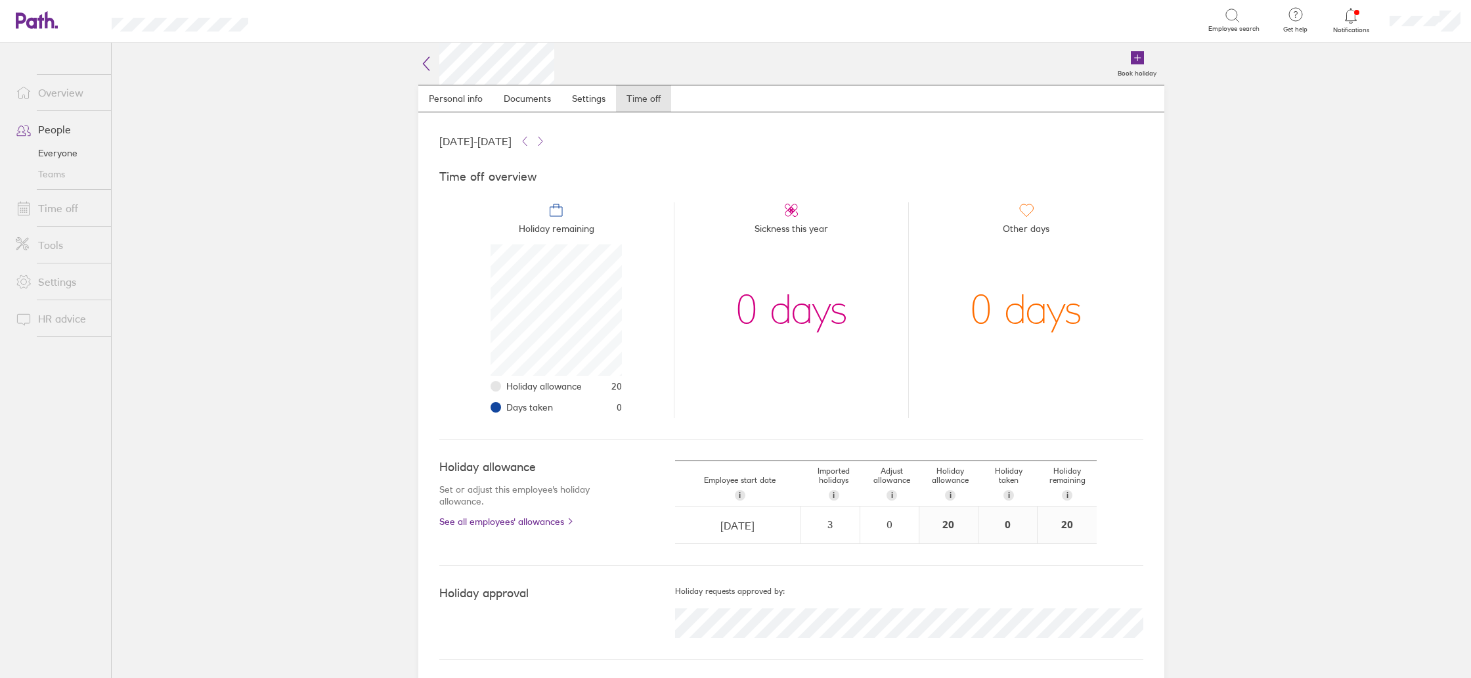
scroll to position [131, 131]
click at [483, 102] on link "Personal info" at bounding box center [455, 98] width 75 height 26
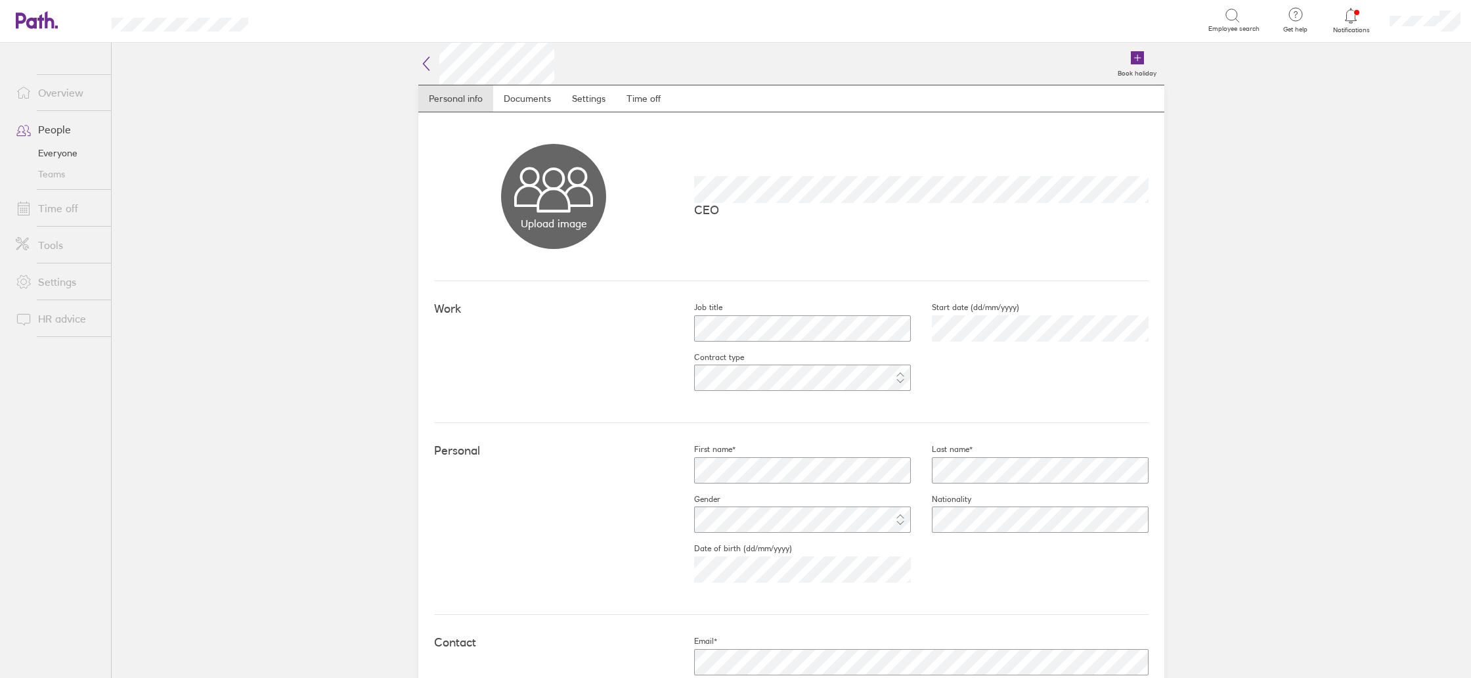
click at [427, 68] on icon at bounding box center [427, 63] width 6 height 13
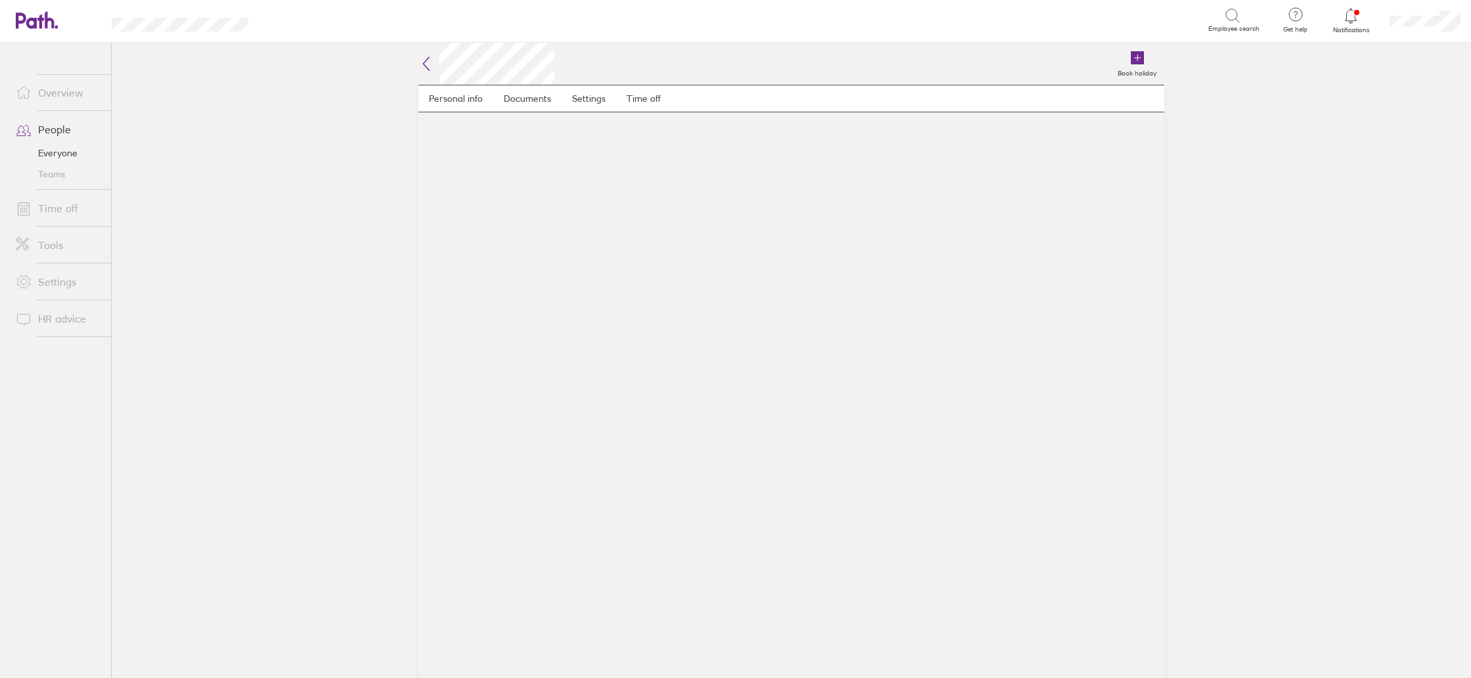
click at [46, 244] on link "Tools" at bounding box center [58, 245] width 106 height 26
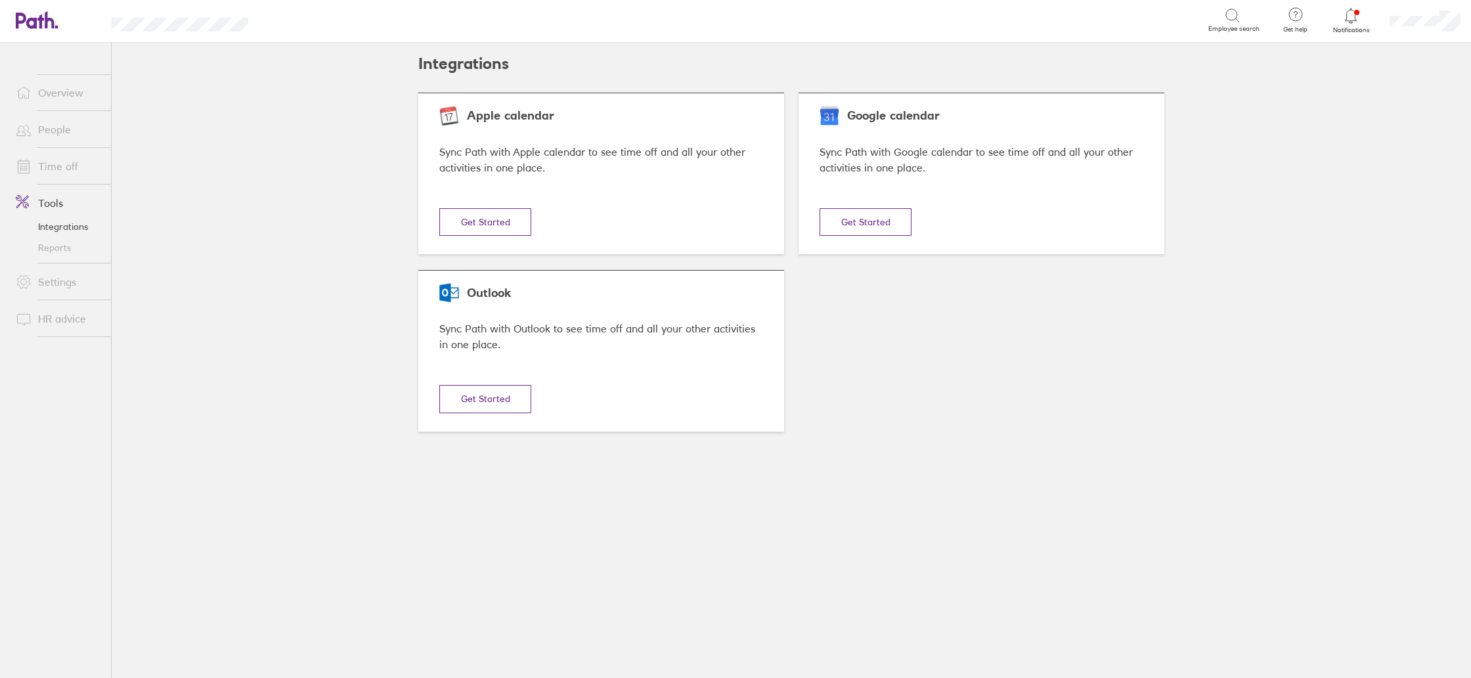
click at [49, 284] on link "Settings" at bounding box center [58, 282] width 106 height 26
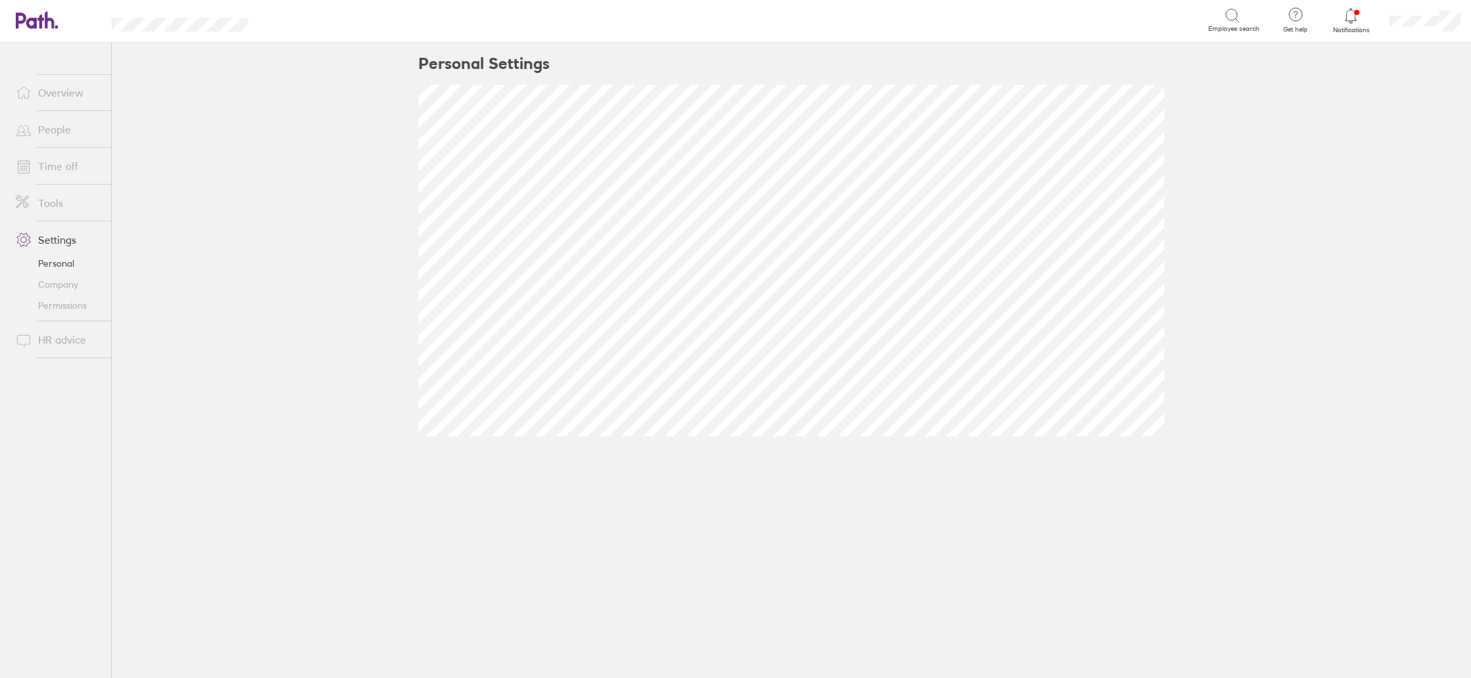
click at [51, 290] on link "Company" at bounding box center [58, 284] width 106 height 21
click at [56, 308] on link "Permissions" at bounding box center [58, 305] width 106 height 21
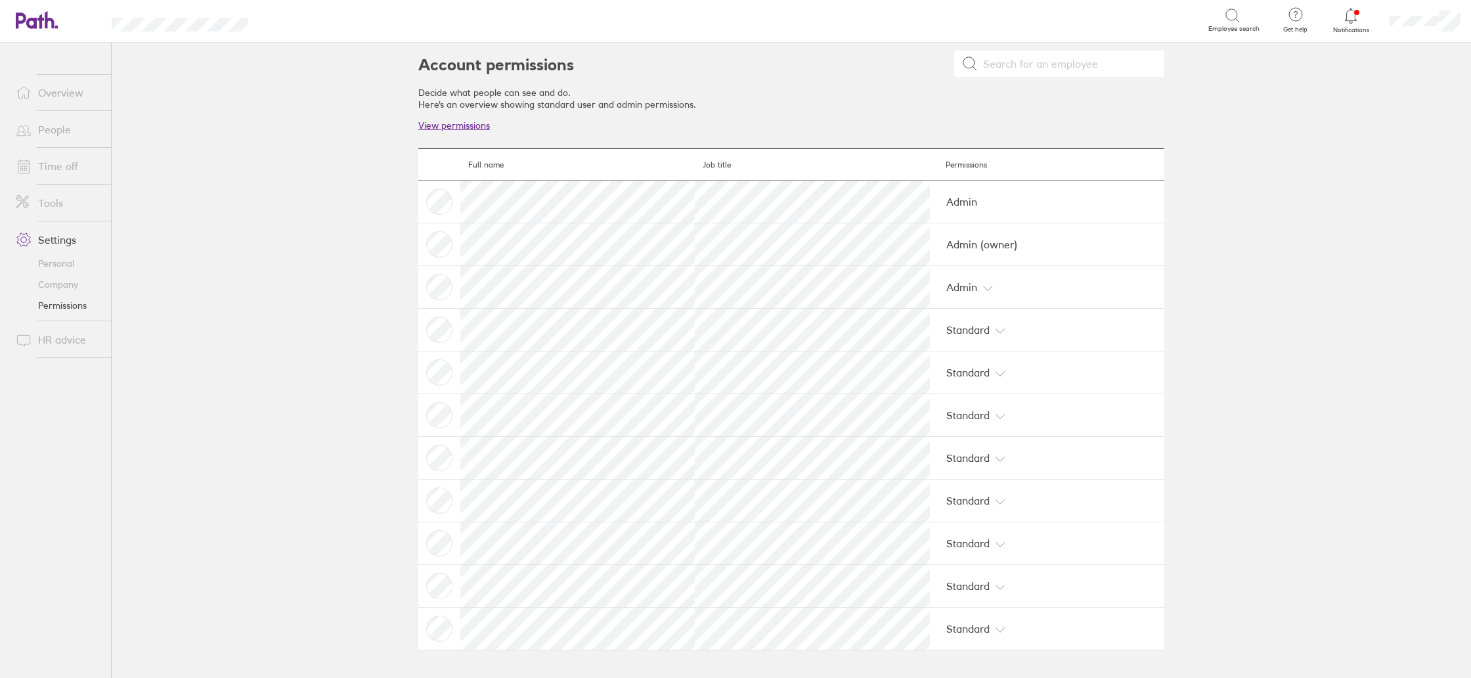
click at [60, 96] on link "Overview" at bounding box center [58, 92] width 106 height 26
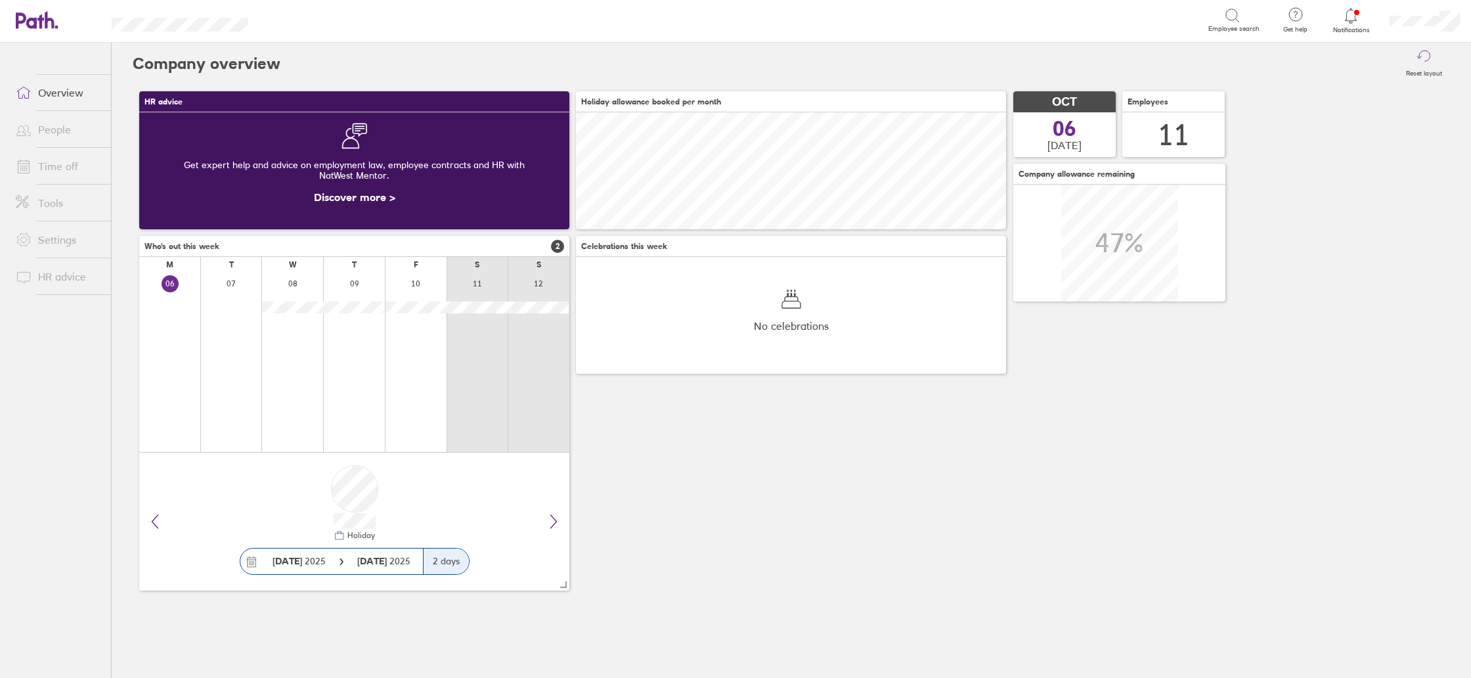
scroll to position [117, 430]
click at [1303, 28] on span "Get help" at bounding box center [1295, 30] width 43 height 8
click at [1262, 65] on link "FAQs" at bounding box center [1257, 59] width 131 height 33
click at [52, 130] on link "People" at bounding box center [58, 129] width 106 height 26
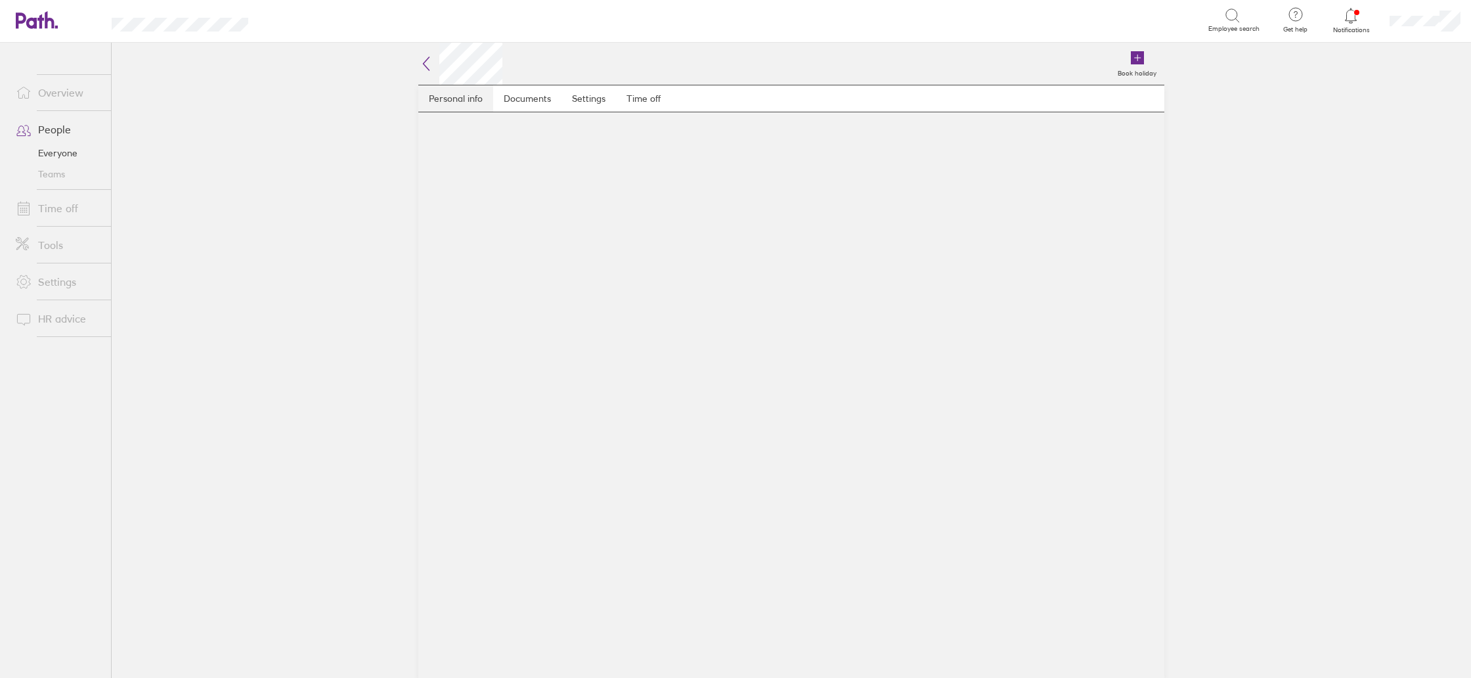
click at [461, 94] on link "Personal info" at bounding box center [455, 98] width 75 height 26
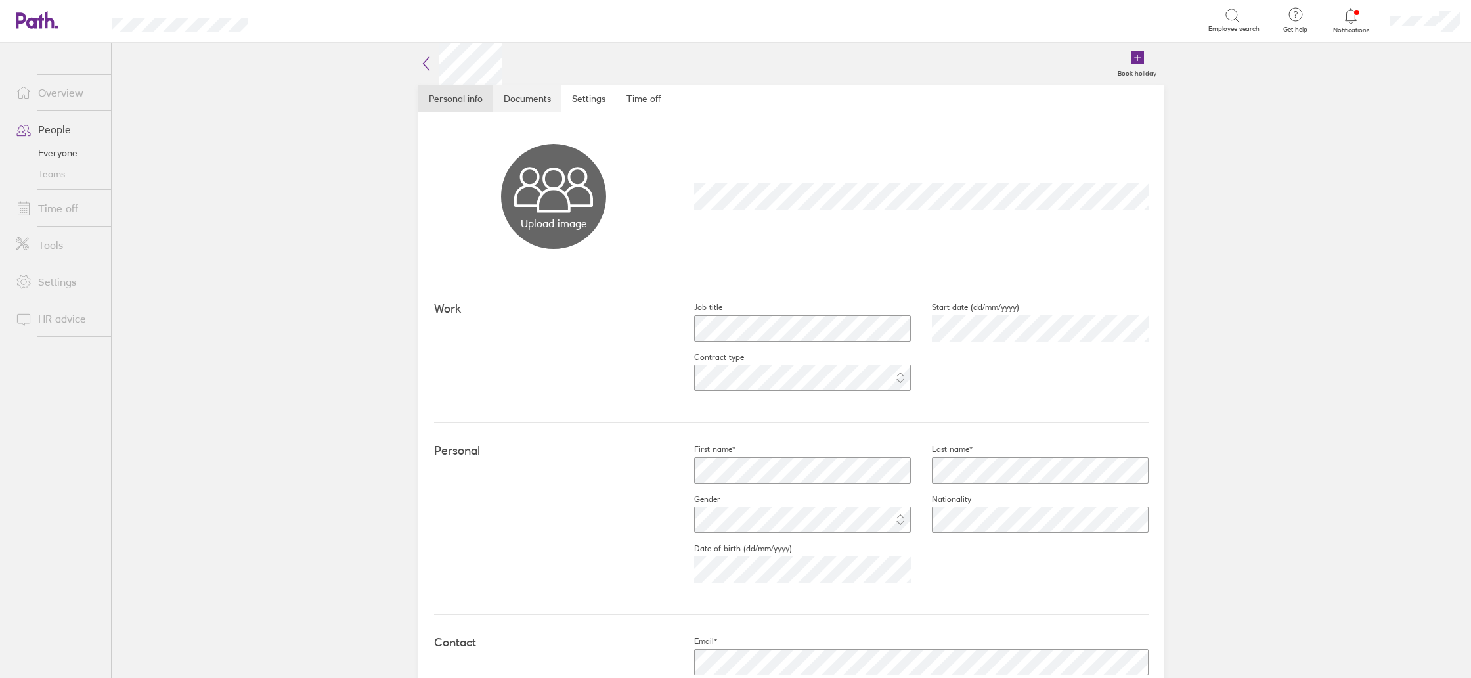
click at [548, 95] on link "Documents" at bounding box center [527, 98] width 68 height 26
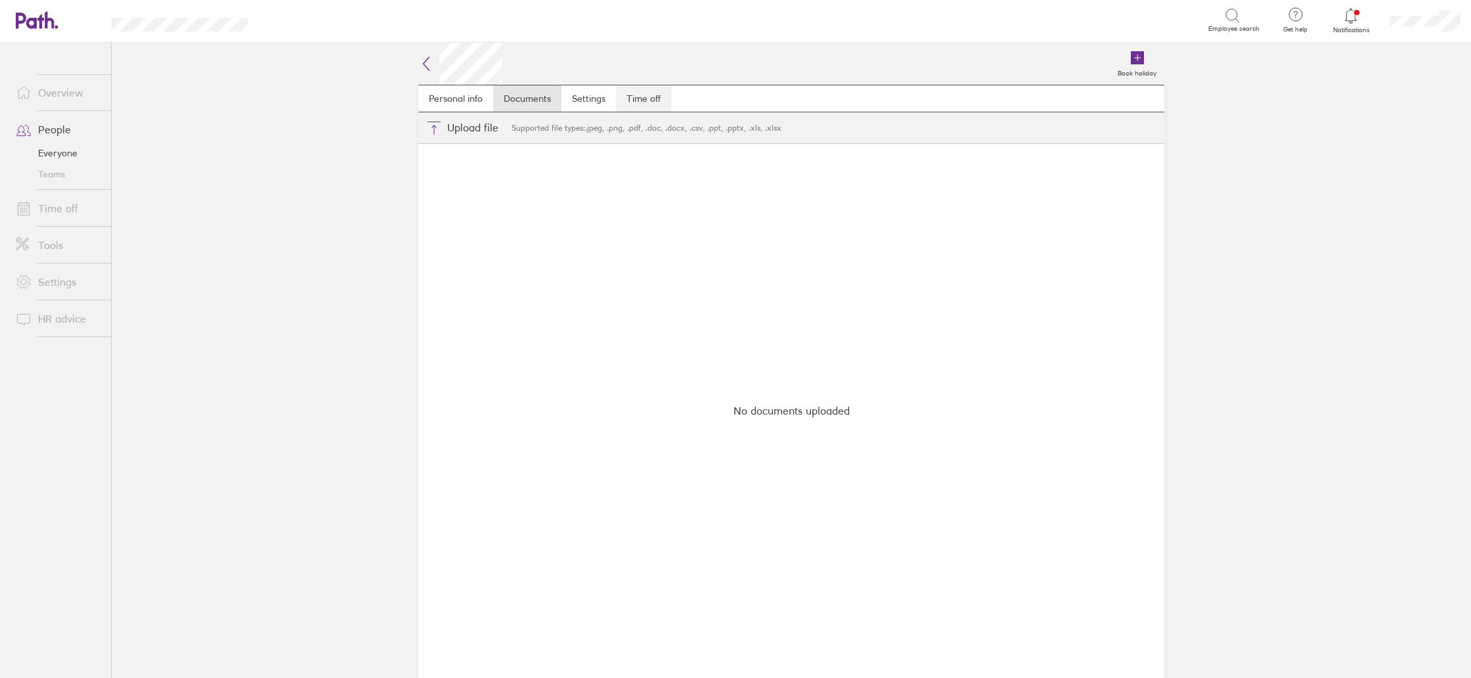
click at [654, 97] on link "Time off" at bounding box center [643, 98] width 55 height 26
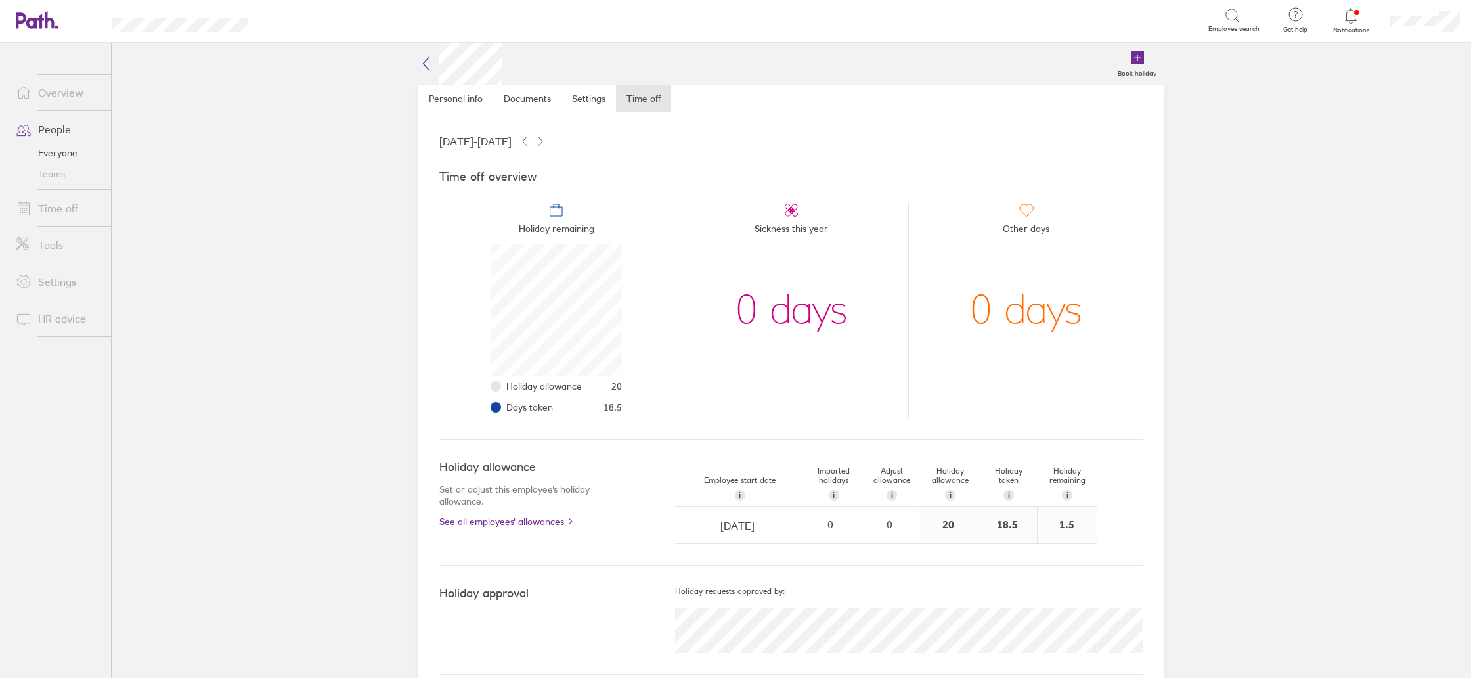
scroll to position [131, 131]
click at [425, 59] on icon at bounding box center [426, 64] width 16 height 16
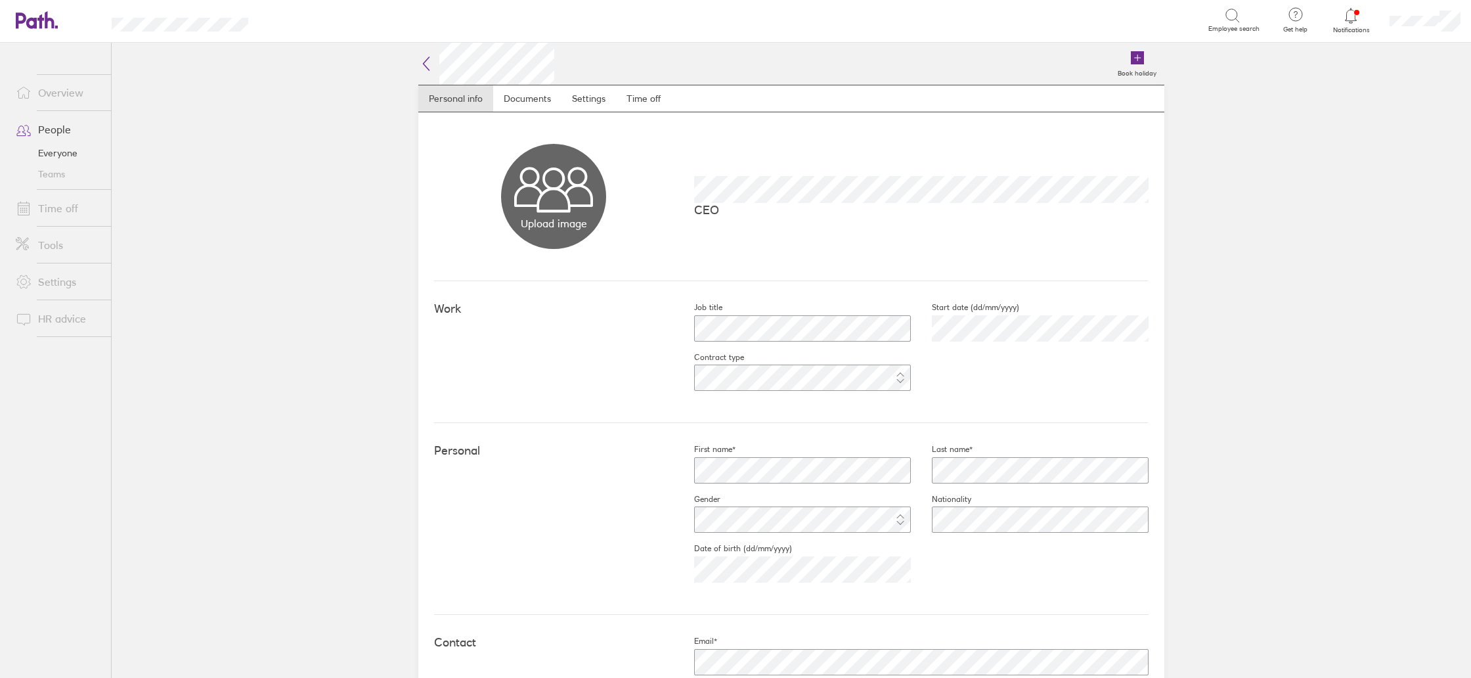
click at [557, 178] on button "Choose files" at bounding box center [553, 196] width 105 height 105
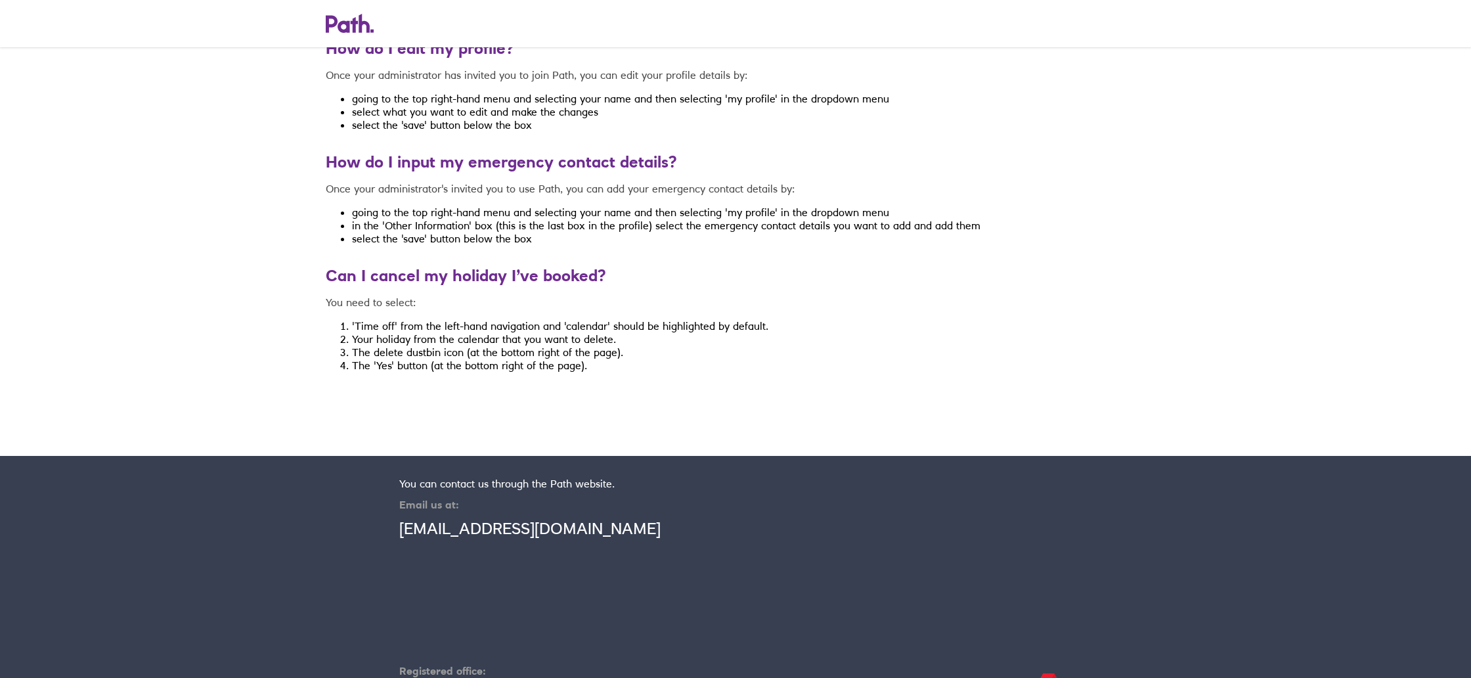
scroll to position [6137, 0]
